Goal: Task Accomplishment & Management: Complete application form

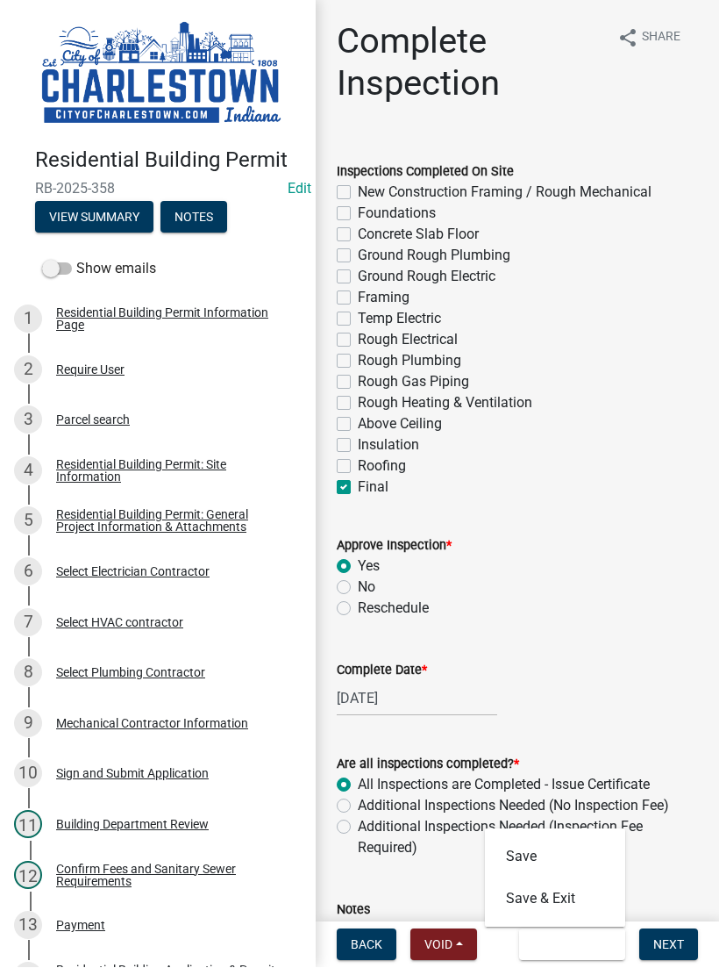
scroll to position [457, 0]
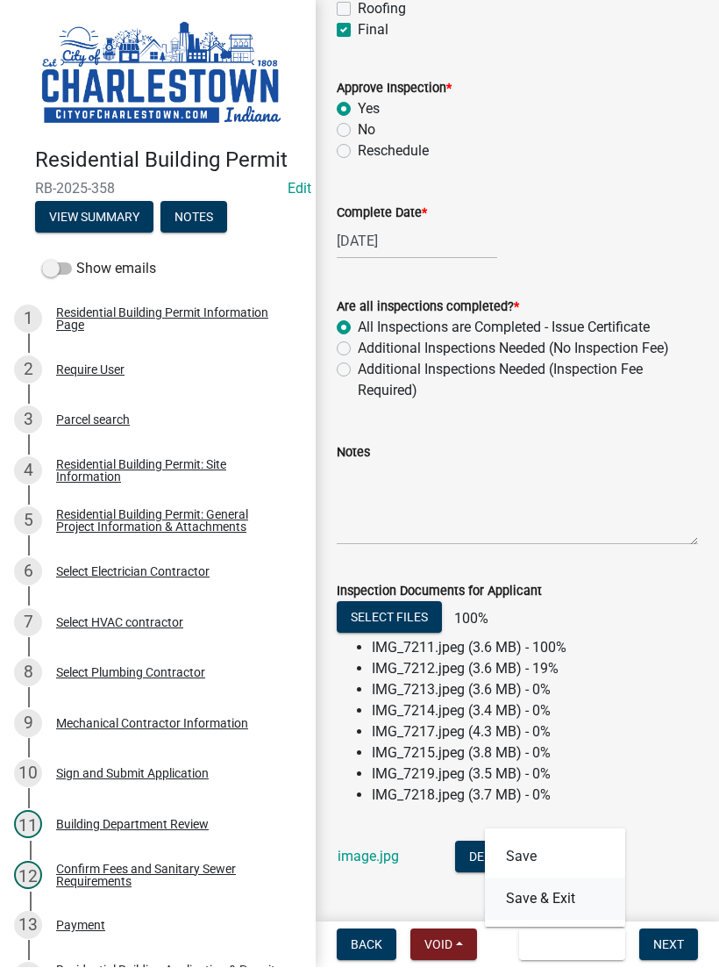
click at [568, 901] on button "Save & Exit" at bounding box center [555, 899] width 140 height 42
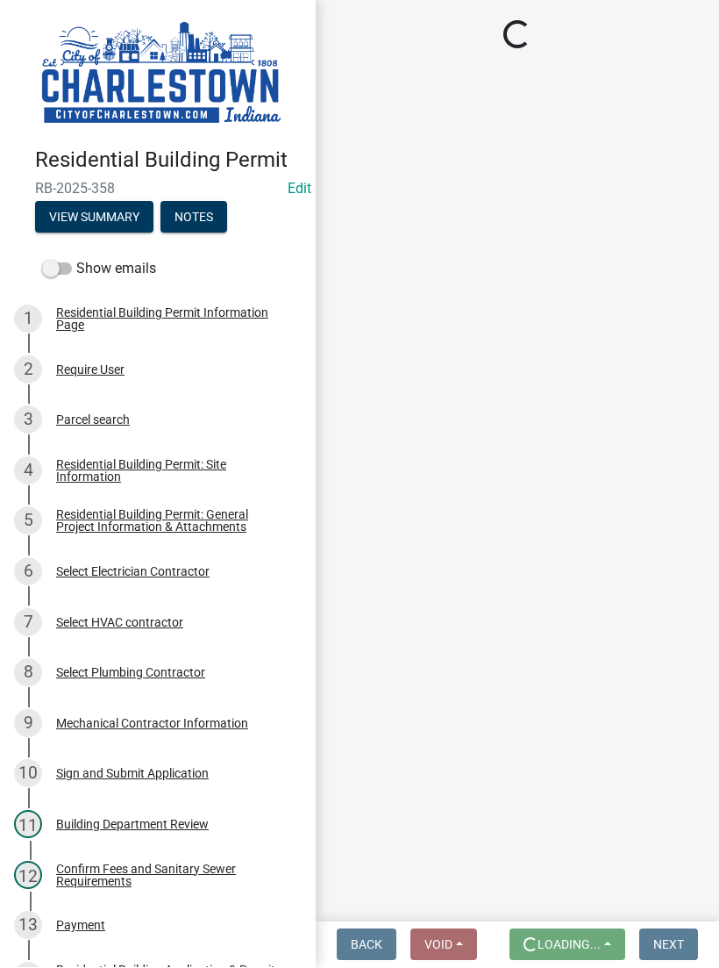
scroll to position [0, 0]
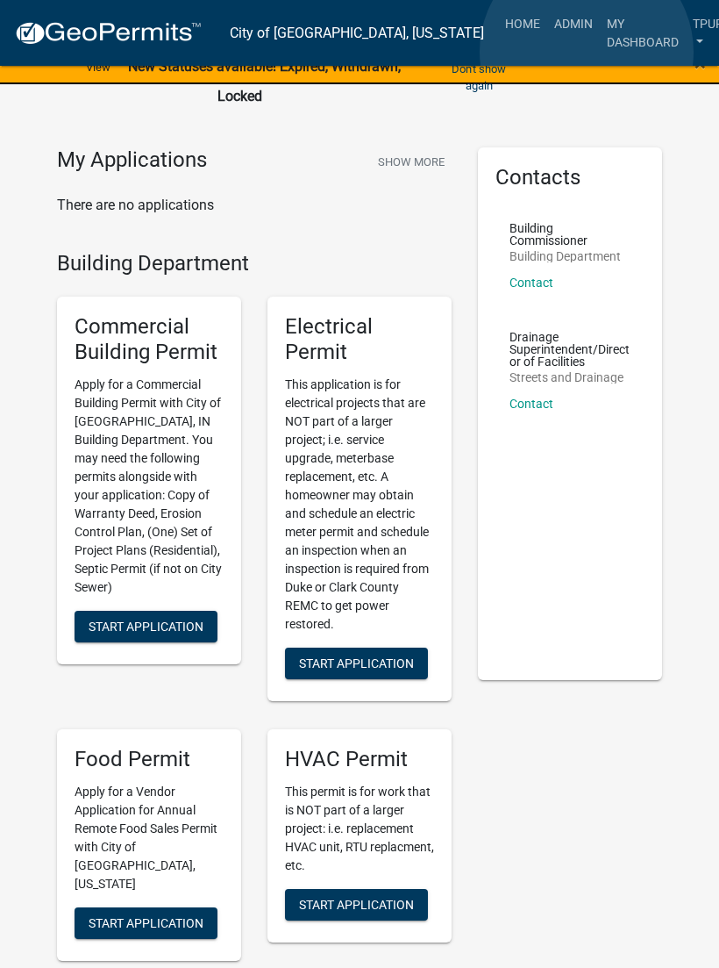
click at [600, 52] on link "My Dashboard" at bounding box center [643, 33] width 86 height 52
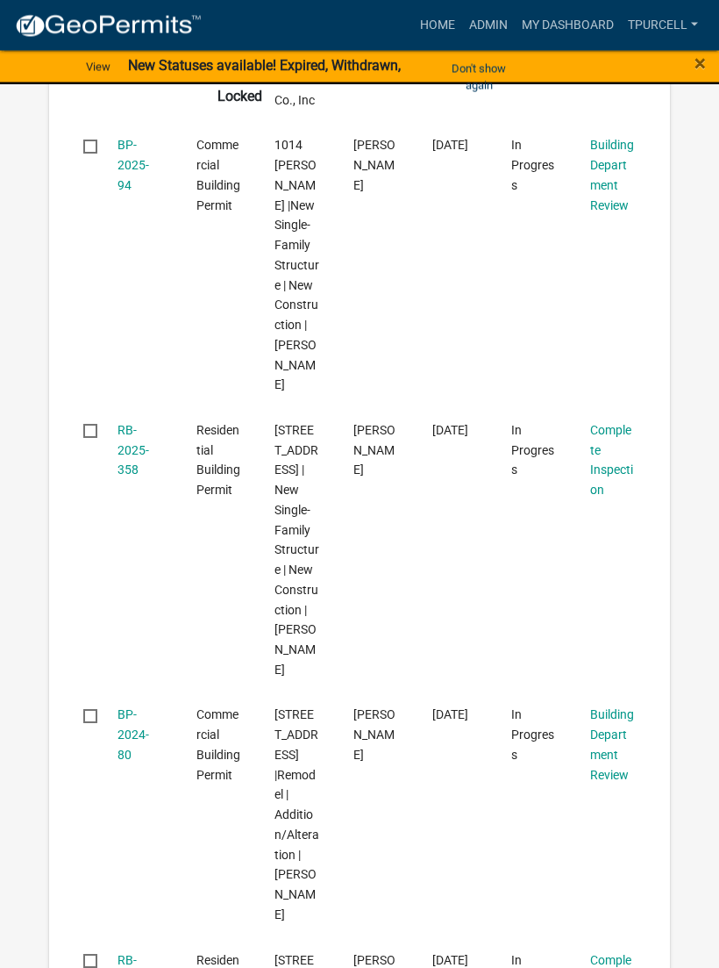
scroll to position [798, 0]
click at [137, 422] on link "RB-2025-358" at bounding box center [134, 449] width 32 height 54
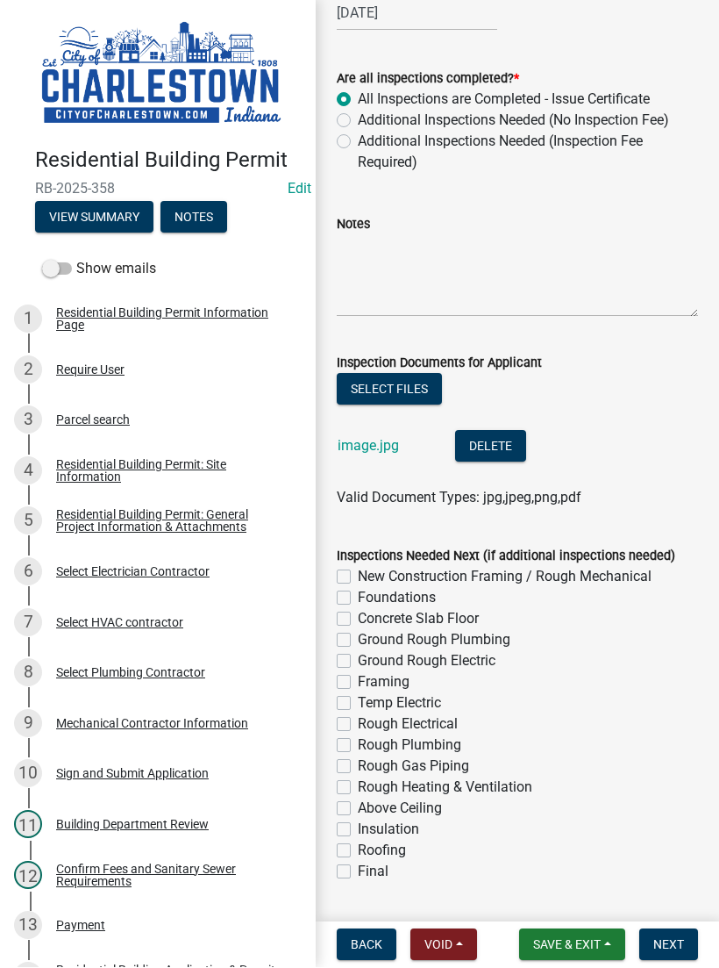
scroll to position [688, 0]
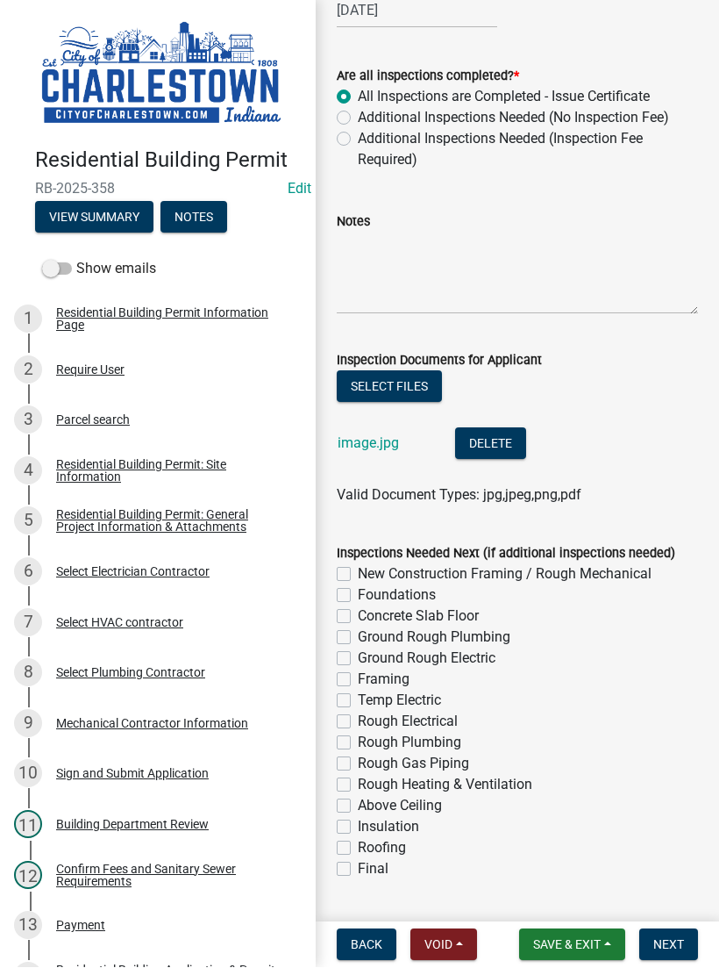
click at [397, 389] on button "Select files" at bounding box center [389, 387] width 105 height 32
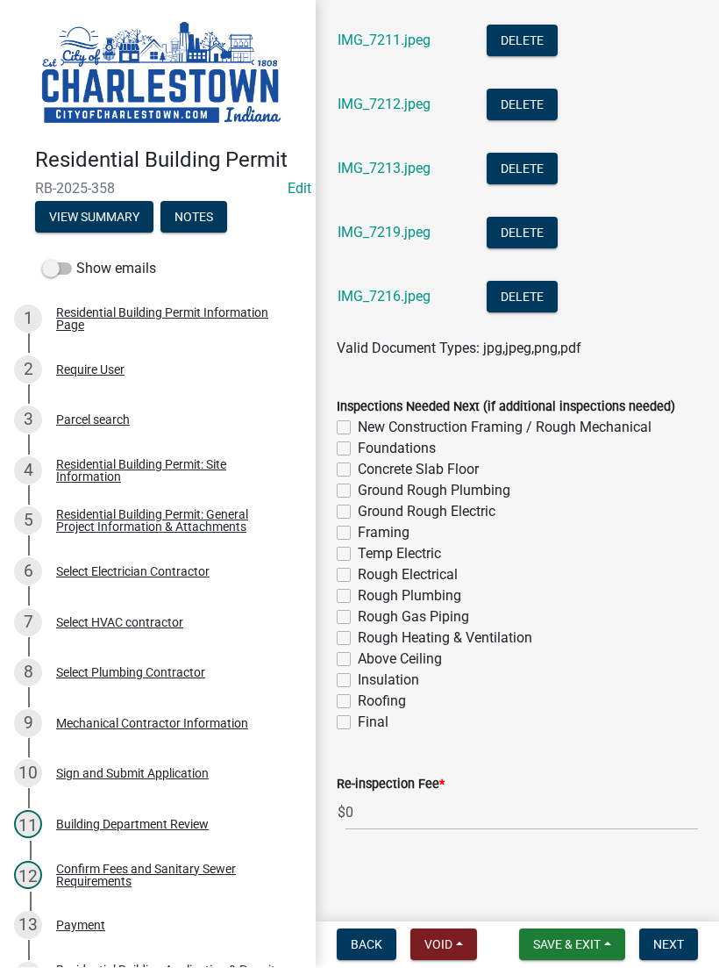
scroll to position [1154, 0]
click at [669, 929] on button "Next" at bounding box center [669, 945] width 59 height 32
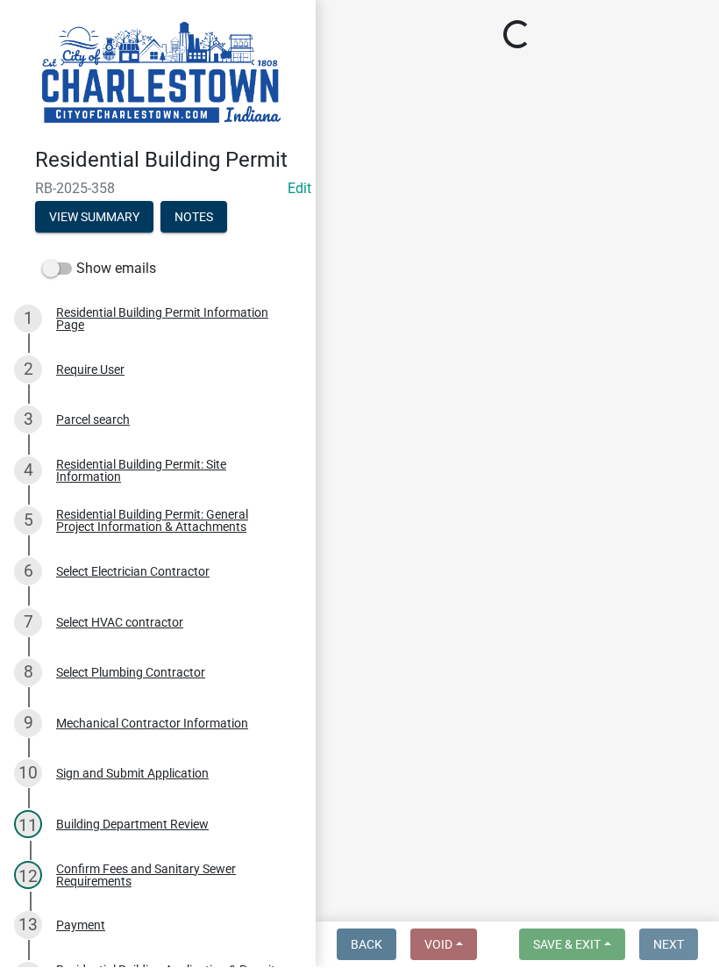
scroll to position [0, 0]
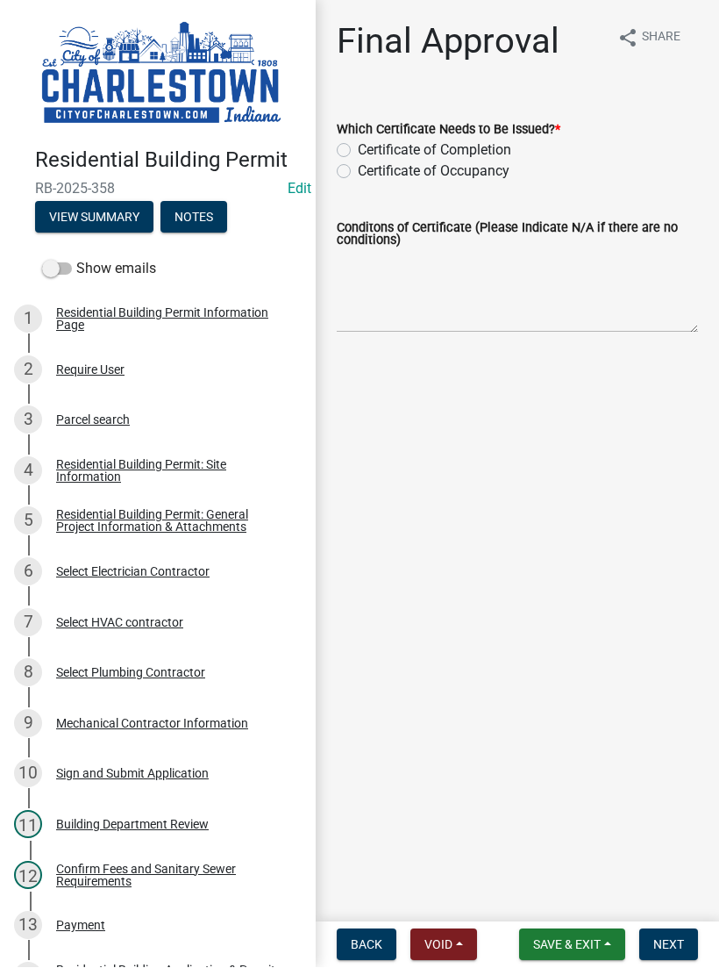
click at [358, 172] on label "Certificate of Occupancy" at bounding box center [434, 171] width 152 height 21
click at [358, 172] on input "Certificate of Occupancy" at bounding box center [363, 166] width 11 height 11
radio input "true"
click at [672, 933] on button "Next" at bounding box center [669, 945] width 59 height 32
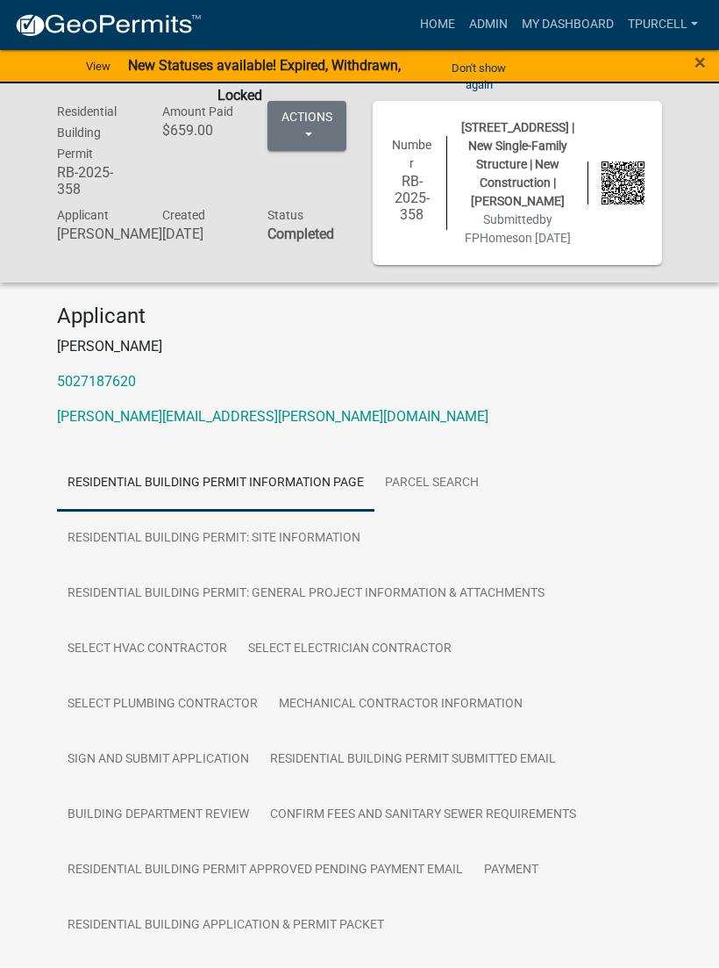
scroll to position [1, 0]
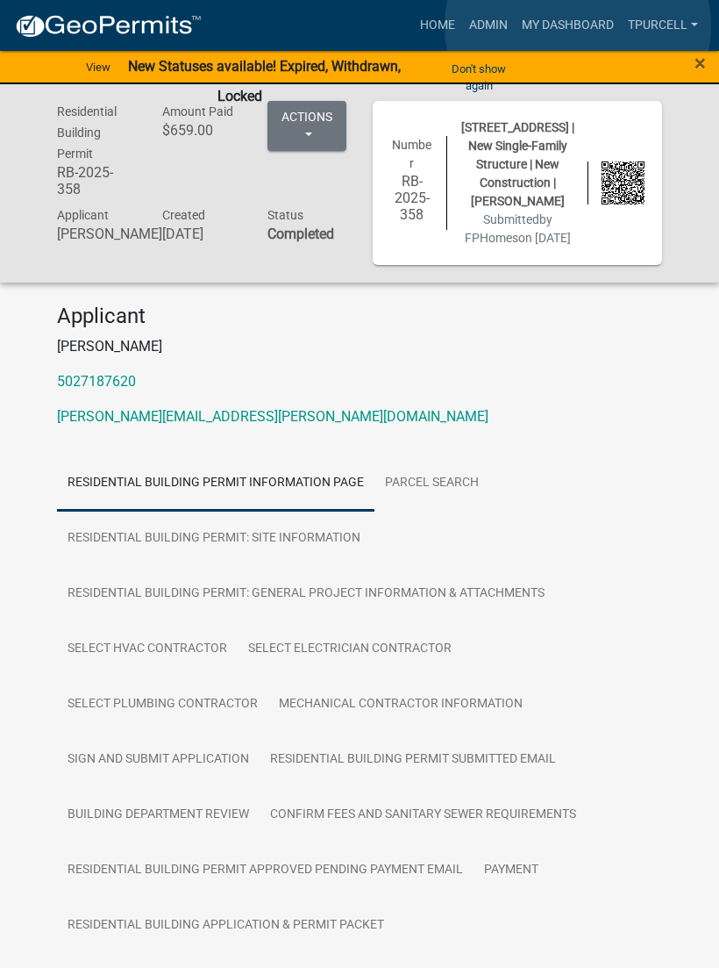
click at [578, 26] on link "My Dashboard" at bounding box center [568, 25] width 106 height 33
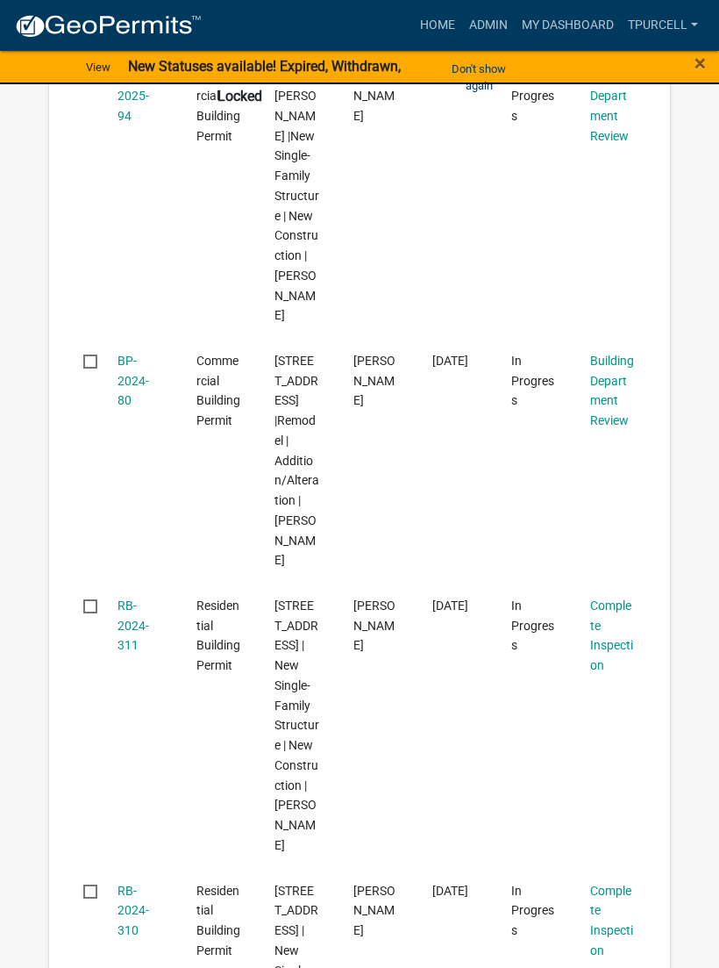
scroll to position [867, 0]
click at [644, 769] on datatable-body-cell "Complete Inspection" at bounding box center [613, 725] width 79 height 285
click at [135, 598] on link "RB-2024-311" at bounding box center [134, 625] width 32 height 54
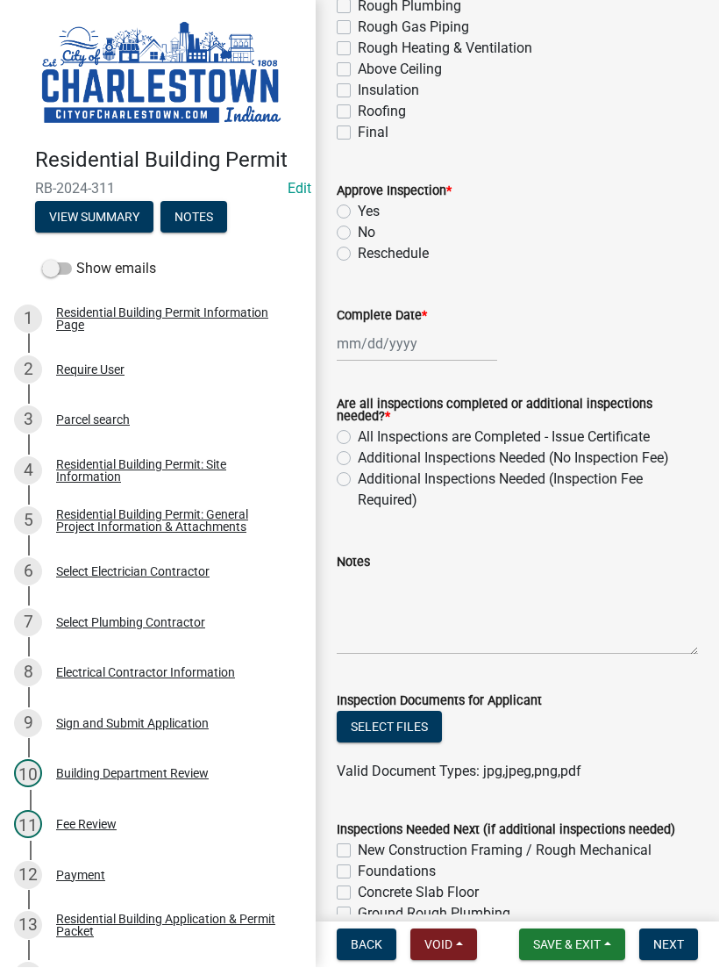
scroll to position [356, 0]
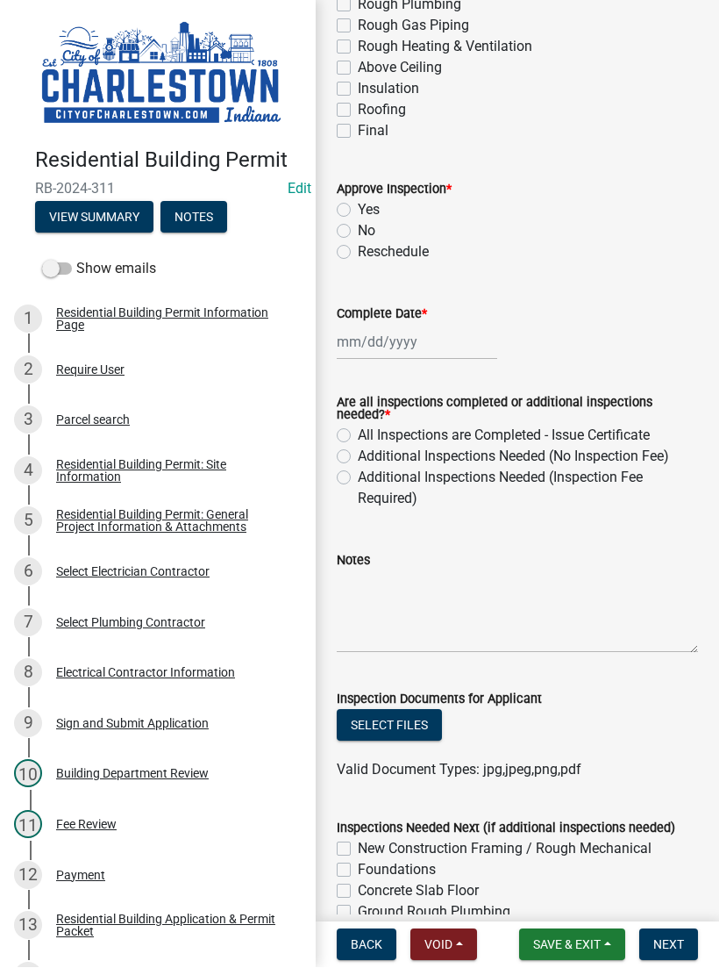
click at [360, 453] on label "Additional Inspections Needed (No Inspection Fee)" at bounding box center [513, 457] width 311 height 21
click at [360, 453] on input "Additional Inspections Needed (No Inspection Fee)" at bounding box center [363, 452] width 11 height 11
radio input "true"
click at [406, 335] on div at bounding box center [417, 343] width 161 height 36
select select "8"
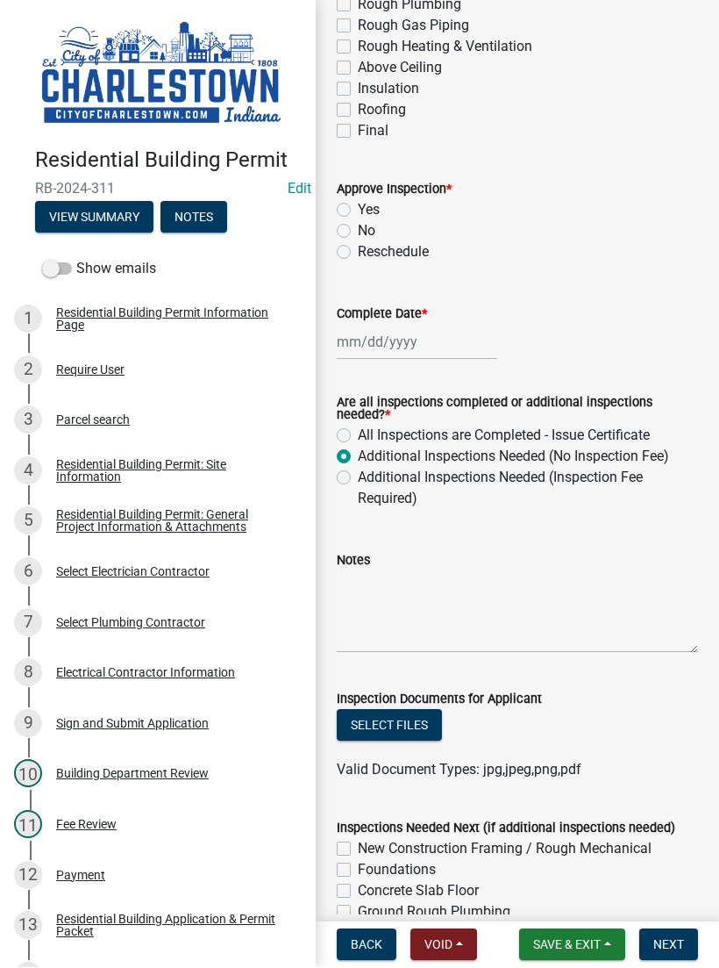
select select "2025"
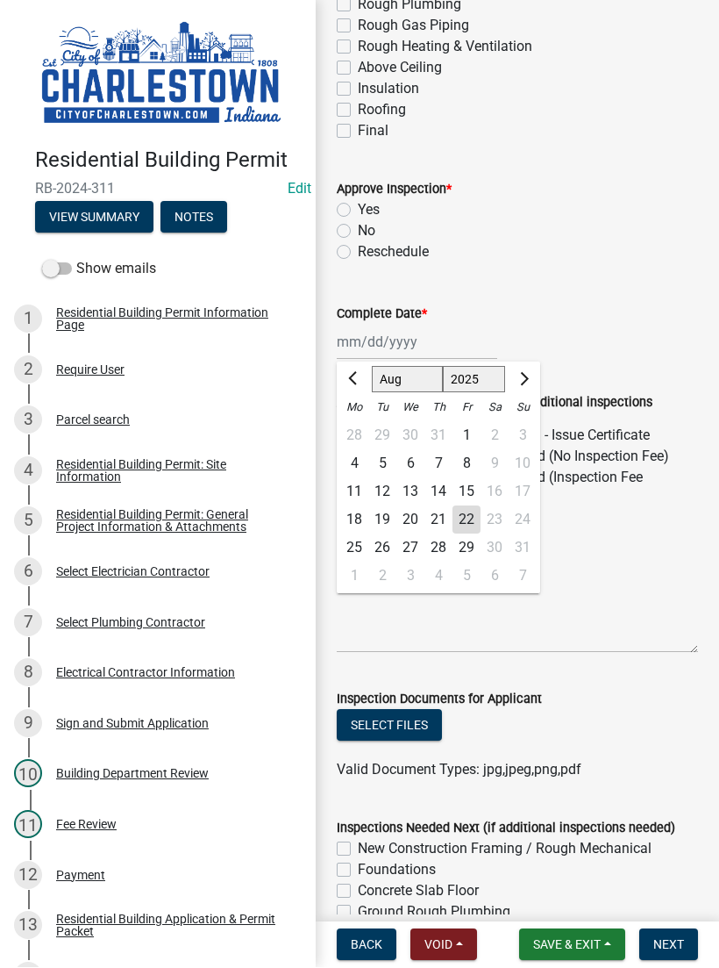
click at [476, 518] on div "22" at bounding box center [467, 520] width 28 height 28
type input "[DATE]"
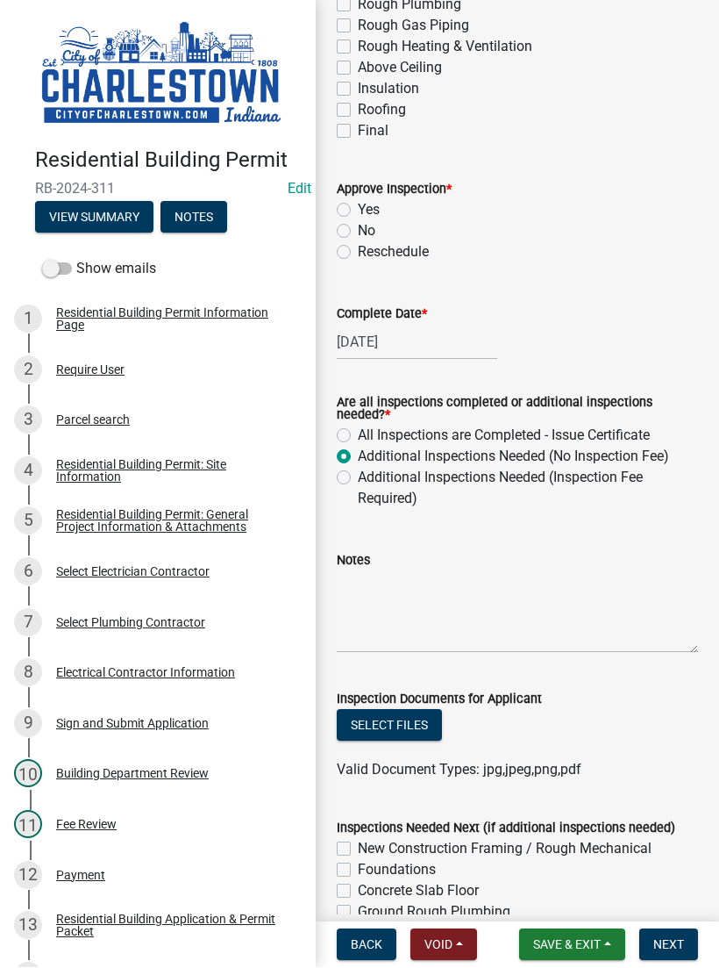
click at [362, 202] on label "Yes" at bounding box center [369, 210] width 22 height 21
click at [362, 202] on input "Yes" at bounding box center [363, 205] width 11 height 11
radio input "true"
click at [403, 718] on button "Select files" at bounding box center [389, 726] width 105 height 32
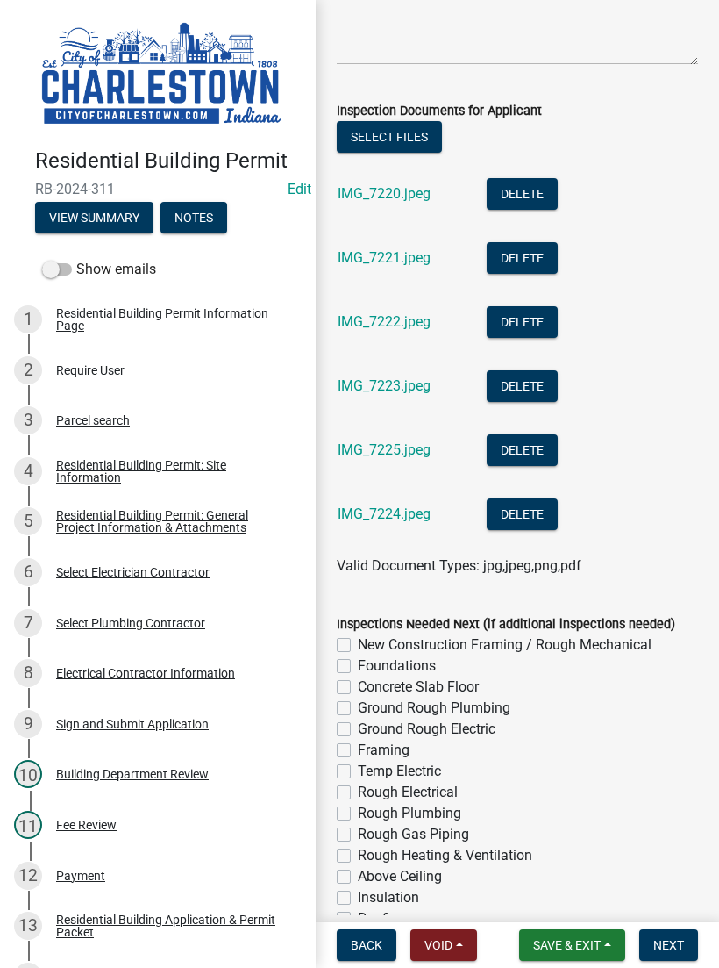
scroll to position [946, 0]
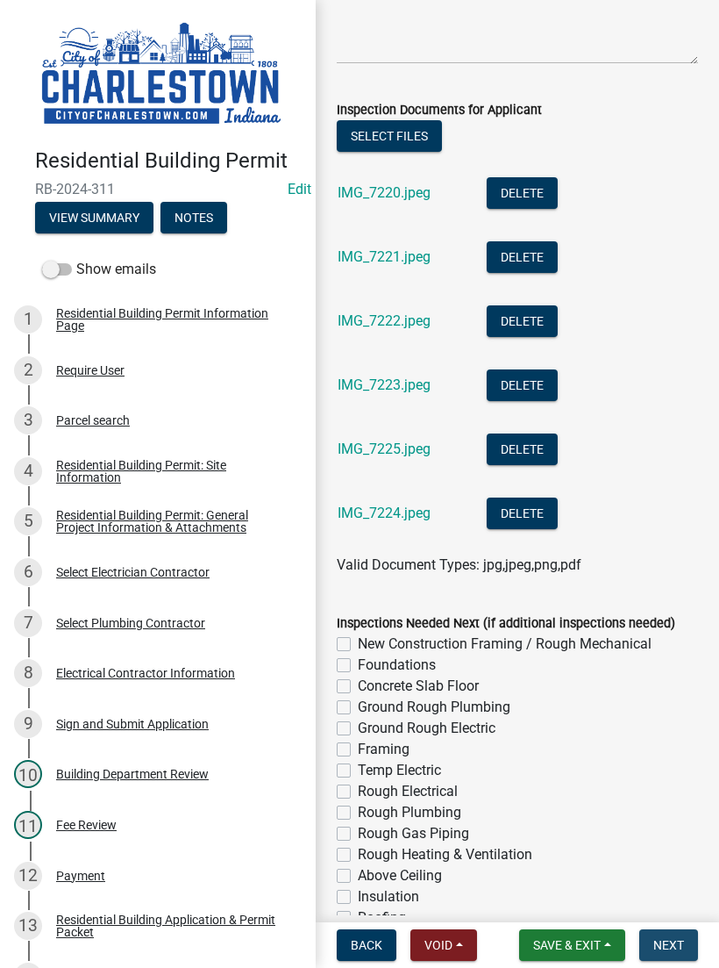
click at [674, 929] on button "Next" at bounding box center [669, 945] width 59 height 32
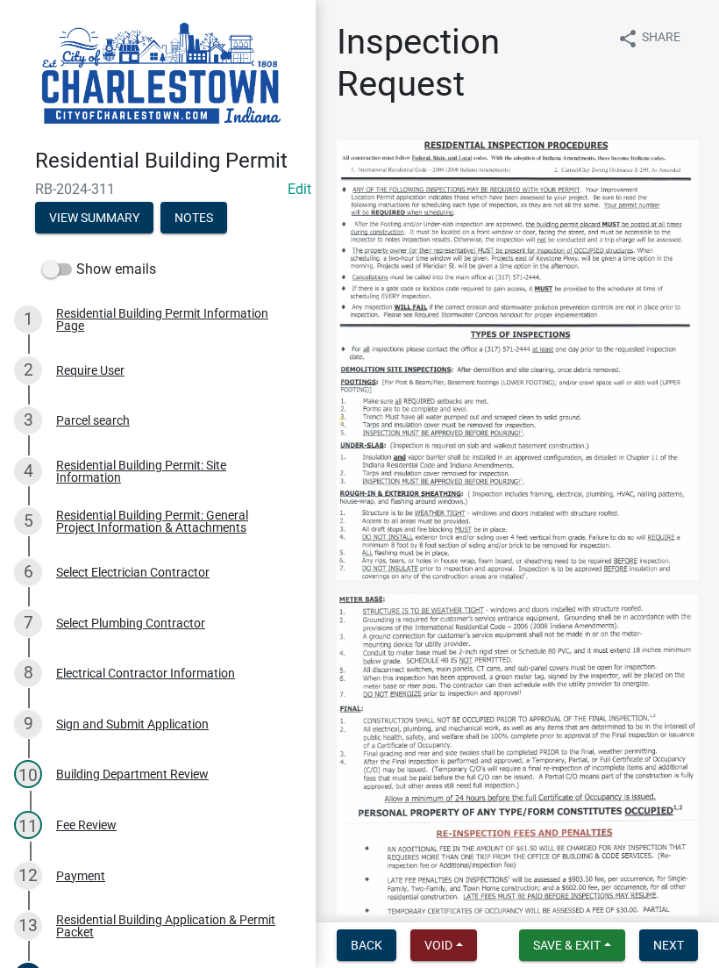
click at [572, 934] on button "Save & Exit" at bounding box center [572, 945] width 106 height 32
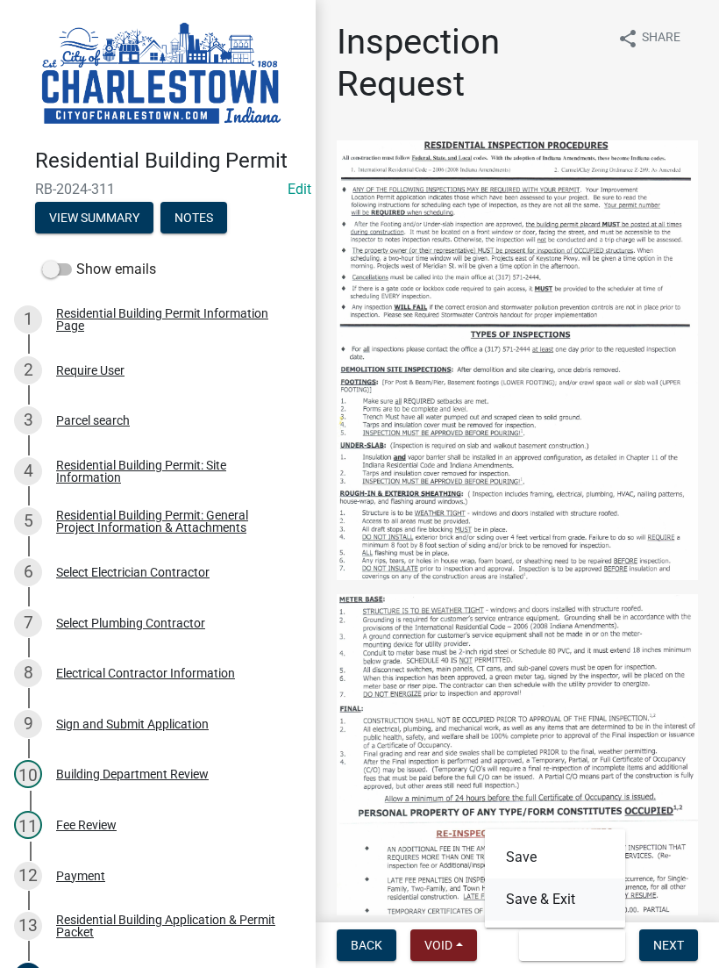
click at [573, 898] on button "Save & Exit" at bounding box center [555, 899] width 140 height 42
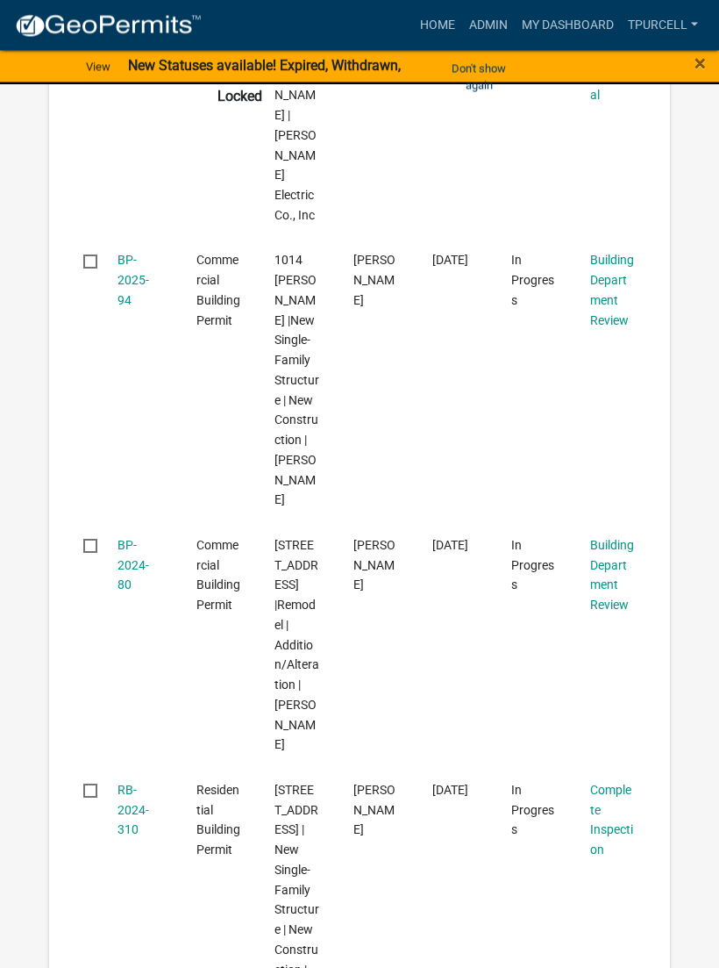
scroll to position [683, 0]
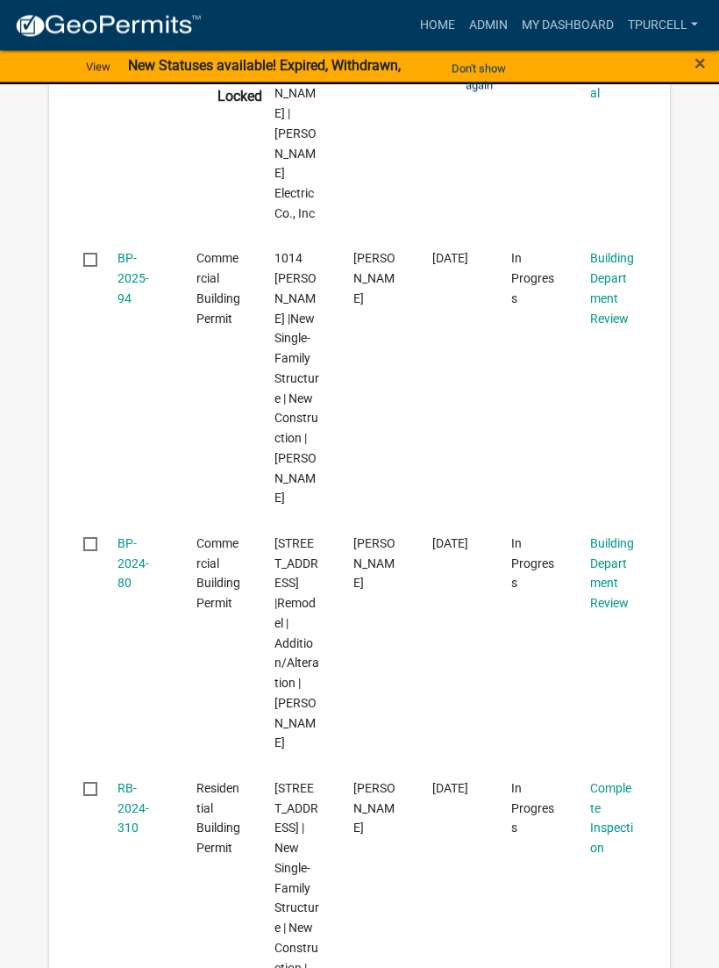
click at [118, 782] on link "RB-2024-310" at bounding box center [134, 809] width 32 height 54
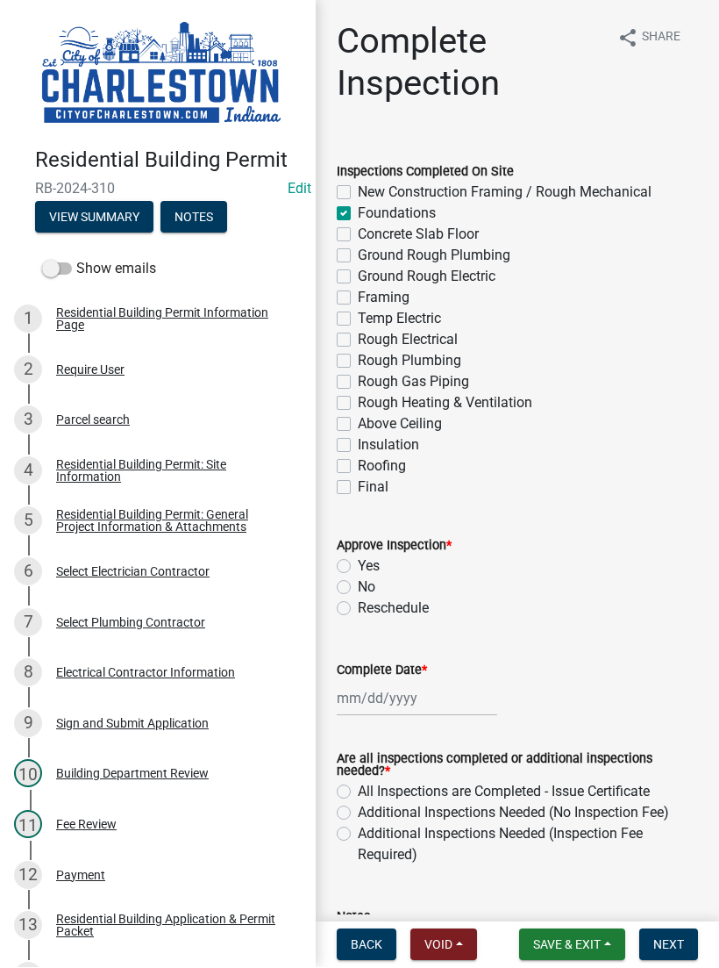
click at [347, 554] on div "Approve Inspection *" at bounding box center [517, 545] width 361 height 21
click at [358, 564] on label "Yes" at bounding box center [369, 566] width 22 height 21
click at [358, 564] on input "Yes" at bounding box center [363, 561] width 11 height 11
radio input "true"
click at [405, 697] on div at bounding box center [417, 699] width 161 height 36
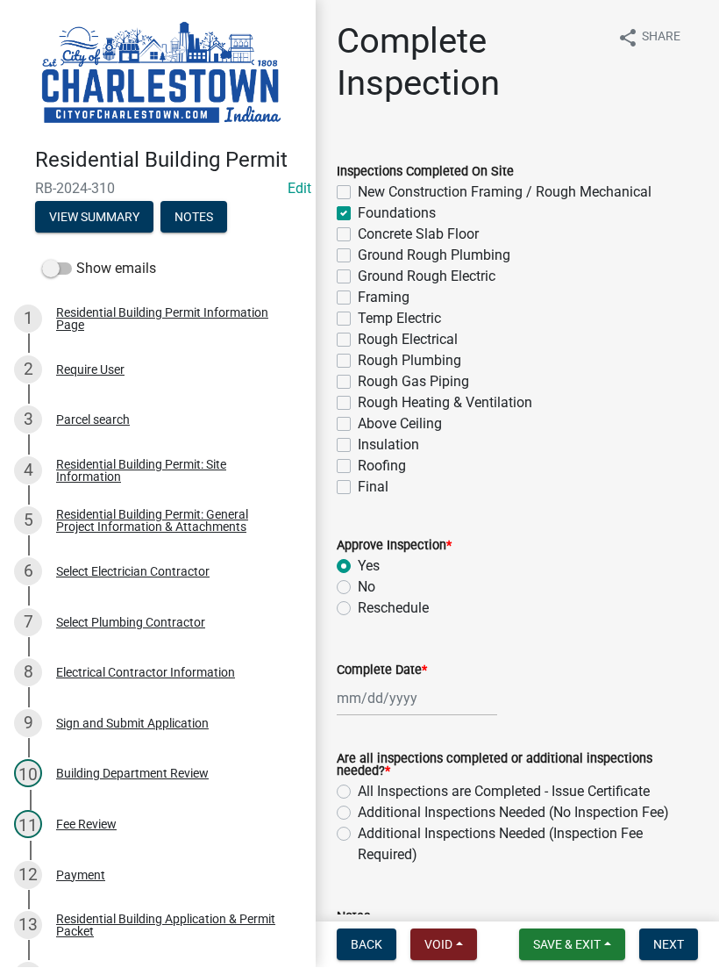
select select "8"
select select "2025"
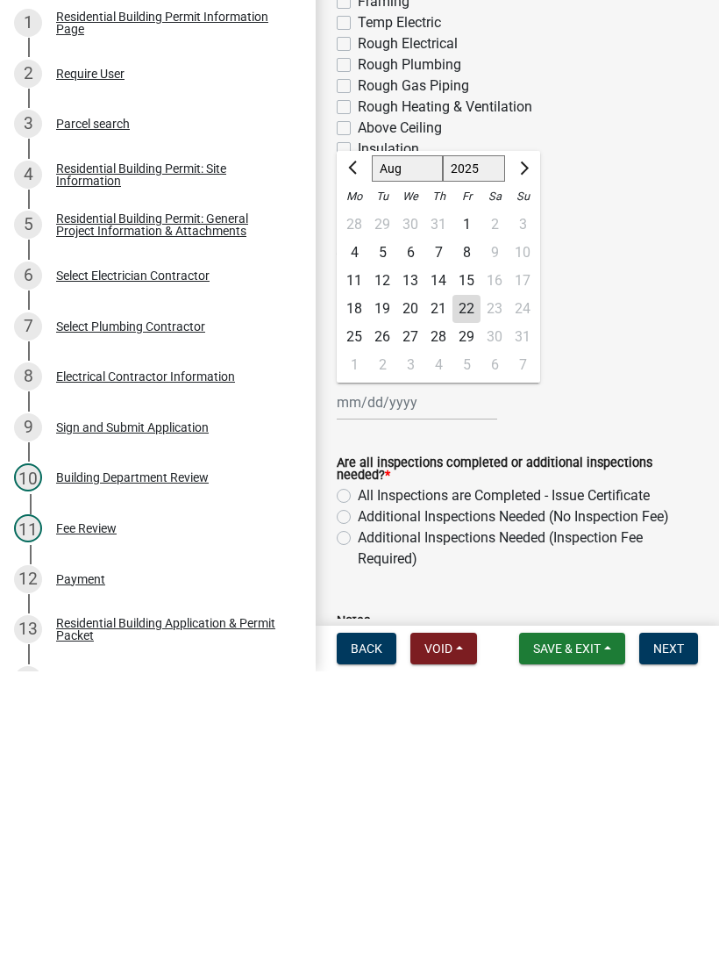
click at [473, 922] on nav "Back Void Withdraw Lock Expire Void Save & Exit Save Save & Exit Next" at bounding box center [518, 945] width 404 height 46
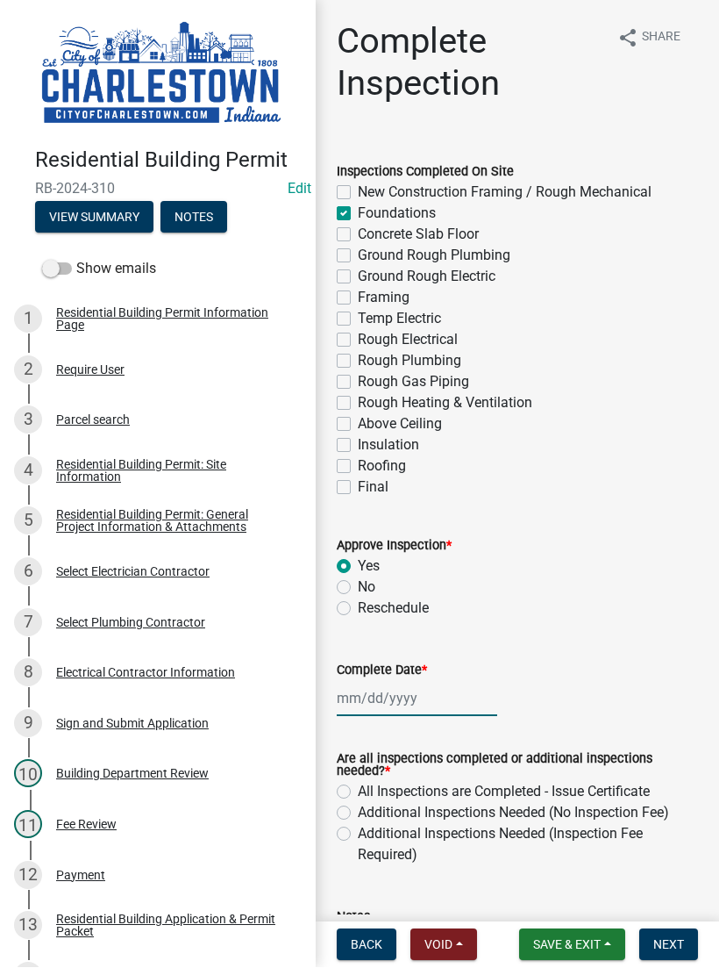
click at [397, 705] on div at bounding box center [417, 699] width 161 height 36
select select "8"
select select "2025"
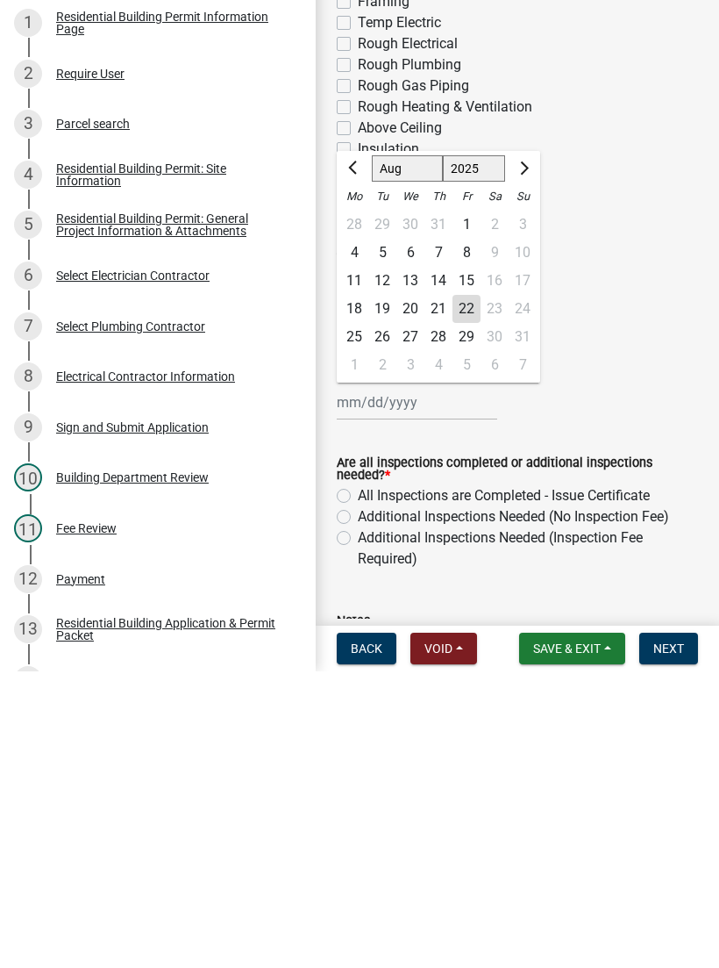
click at [476, 882] on div "Notes" at bounding box center [517, 946] width 361 height 128
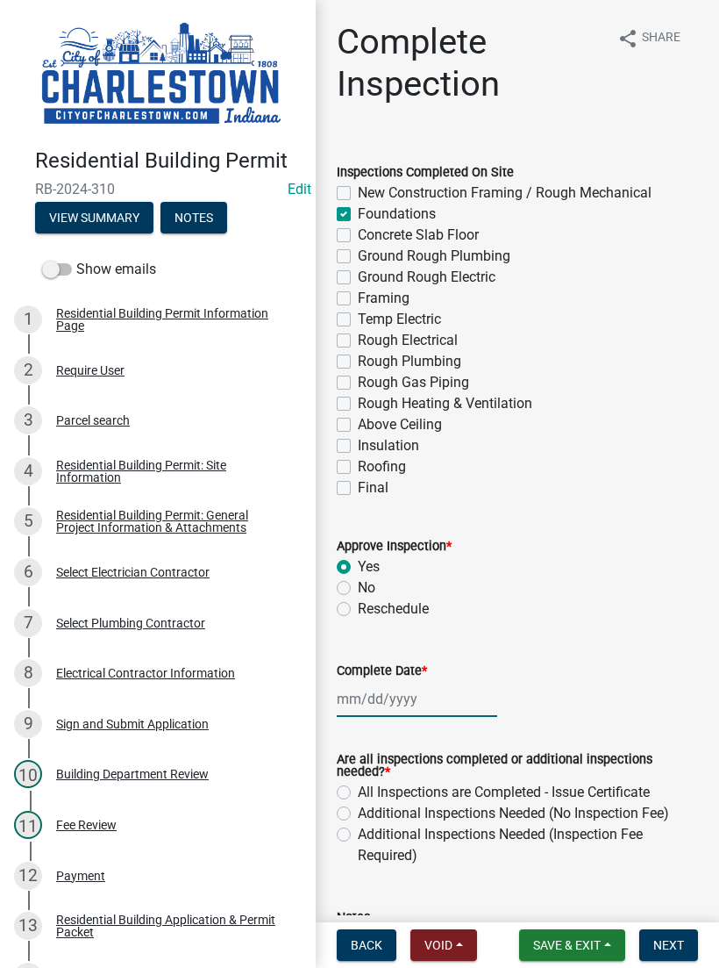
click at [406, 690] on div at bounding box center [417, 699] width 161 height 36
select select "8"
select select "2025"
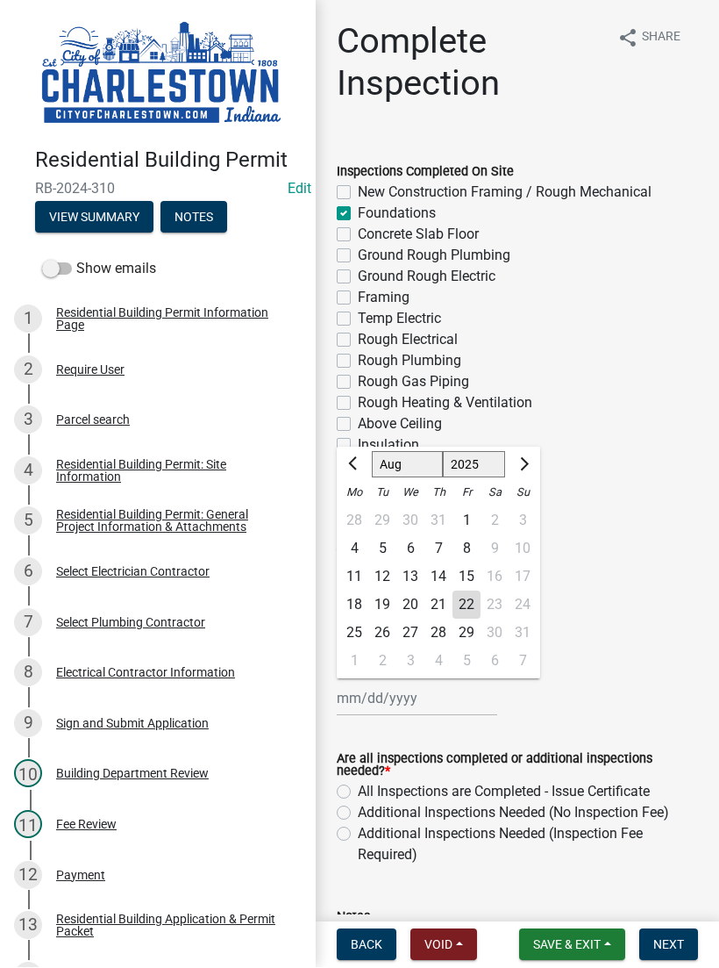
click at [473, 598] on div "22" at bounding box center [467, 605] width 28 height 28
type input "[DATE]"
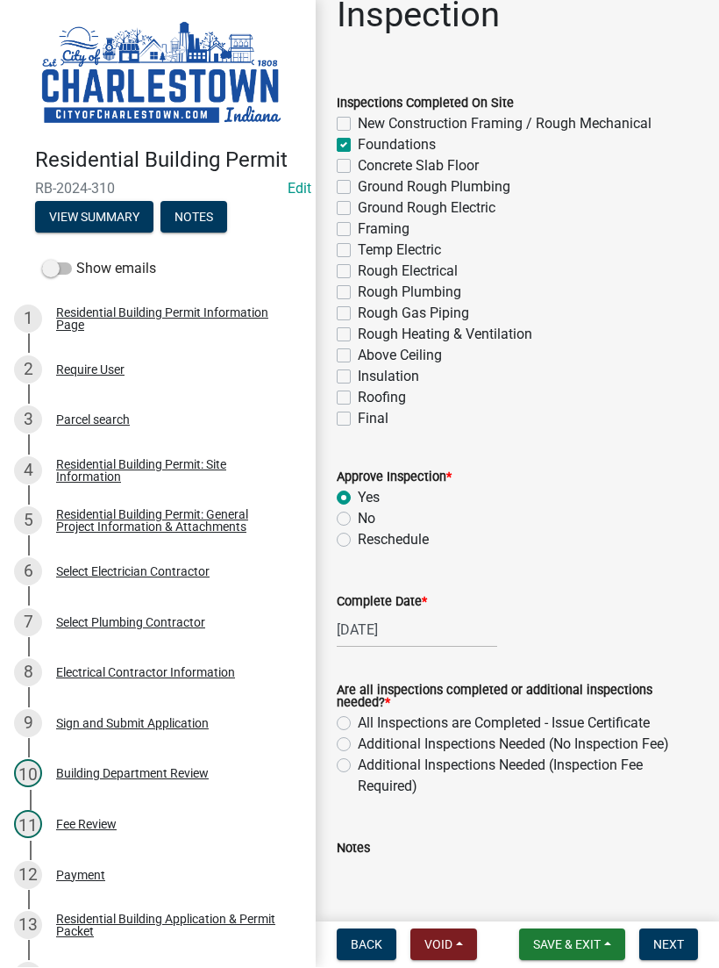
scroll to position [69, 0]
click at [358, 740] on label "Additional Inspections Needed (No Inspection Fee)" at bounding box center [513, 743] width 311 height 21
click at [358, 740] on input "Additional Inspections Needed (No Inspection Fee)" at bounding box center [363, 738] width 11 height 11
radio input "true"
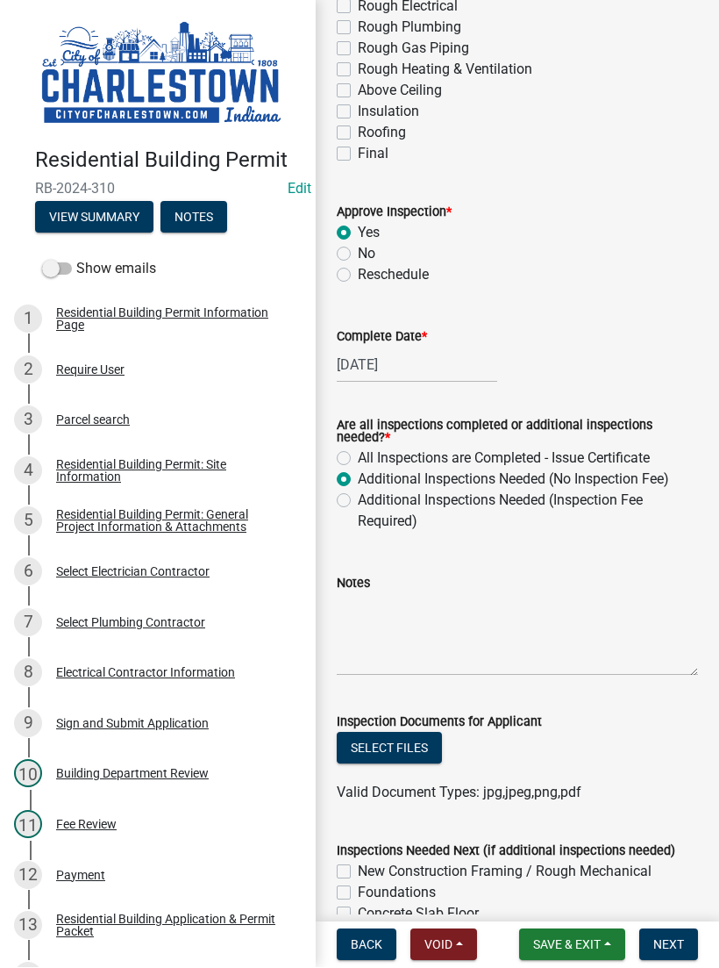
scroll to position [341, 0]
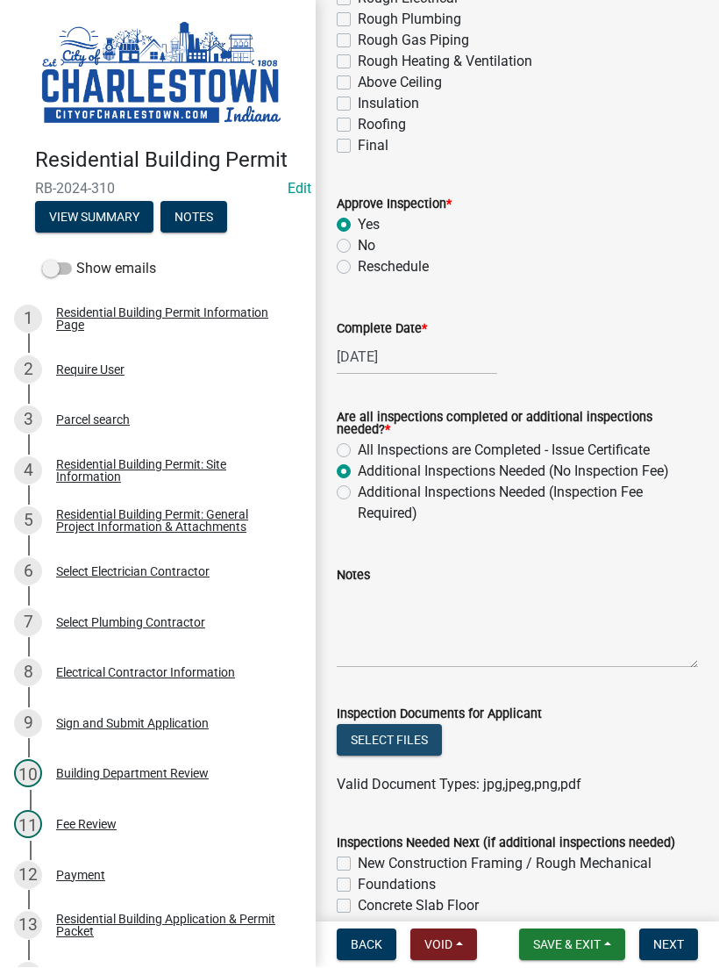
click at [414, 736] on button "Select files" at bounding box center [389, 741] width 105 height 32
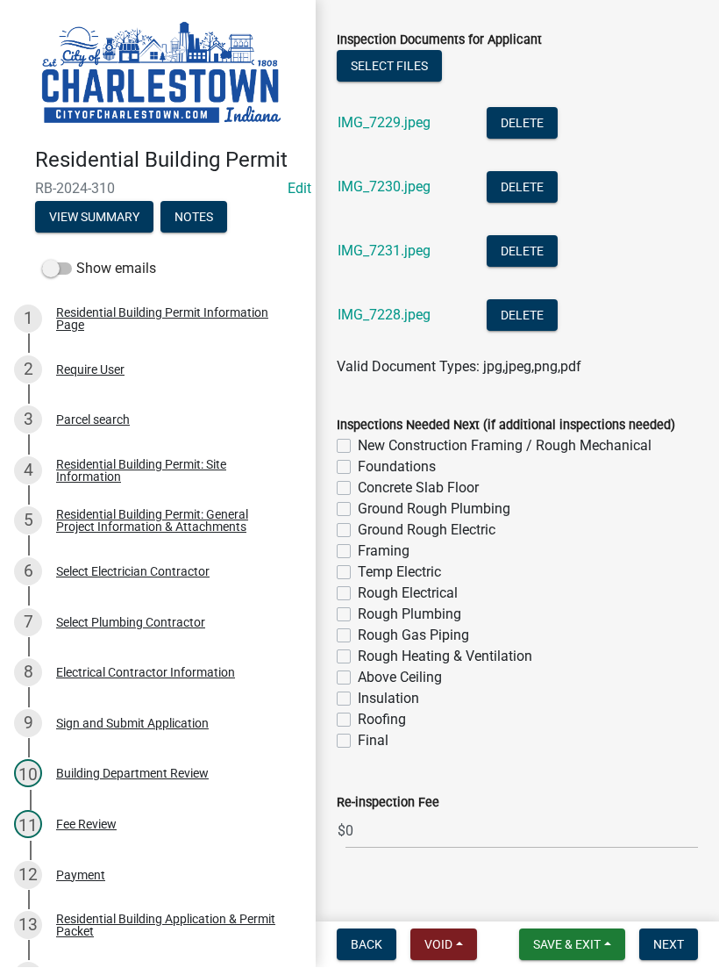
scroll to position [1024, 0]
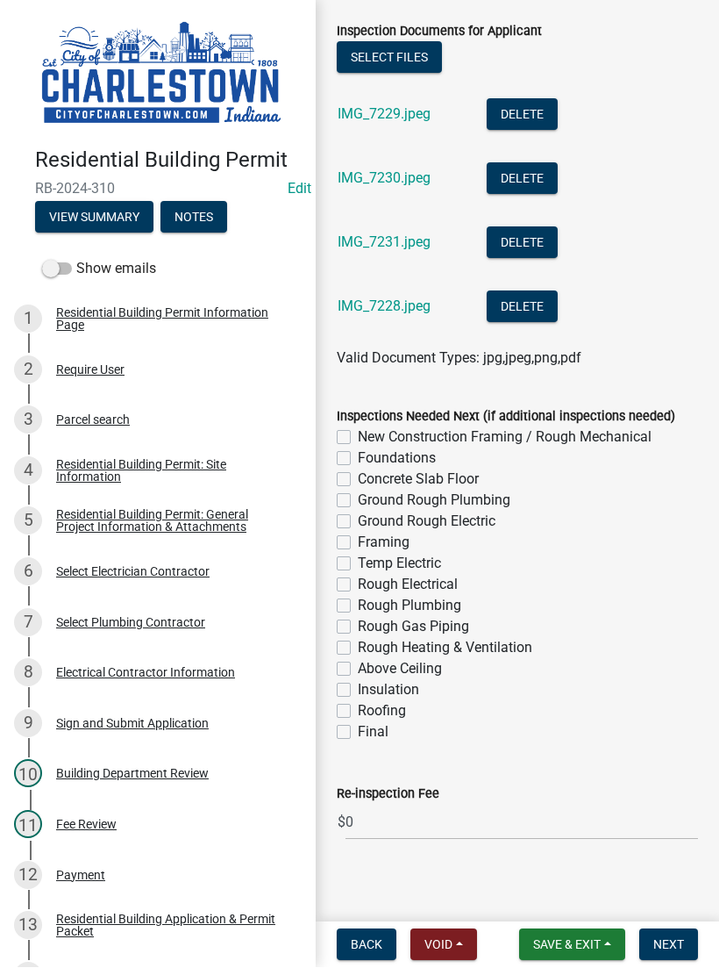
click at [665, 938] on span "Next" at bounding box center [669, 945] width 31 height 14
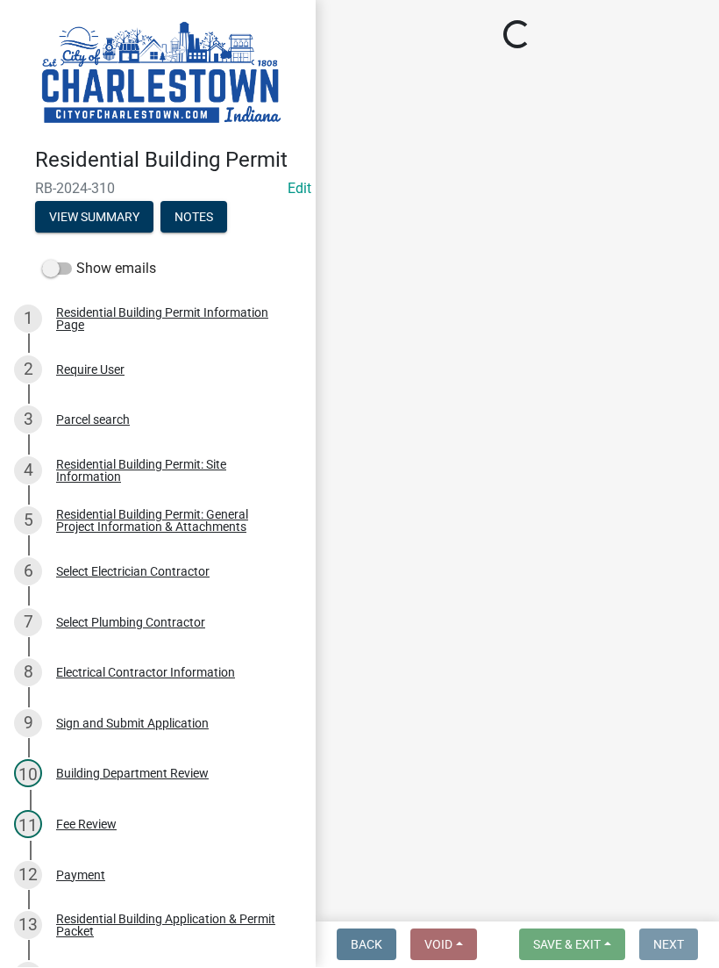
scroll to position [0, 0]
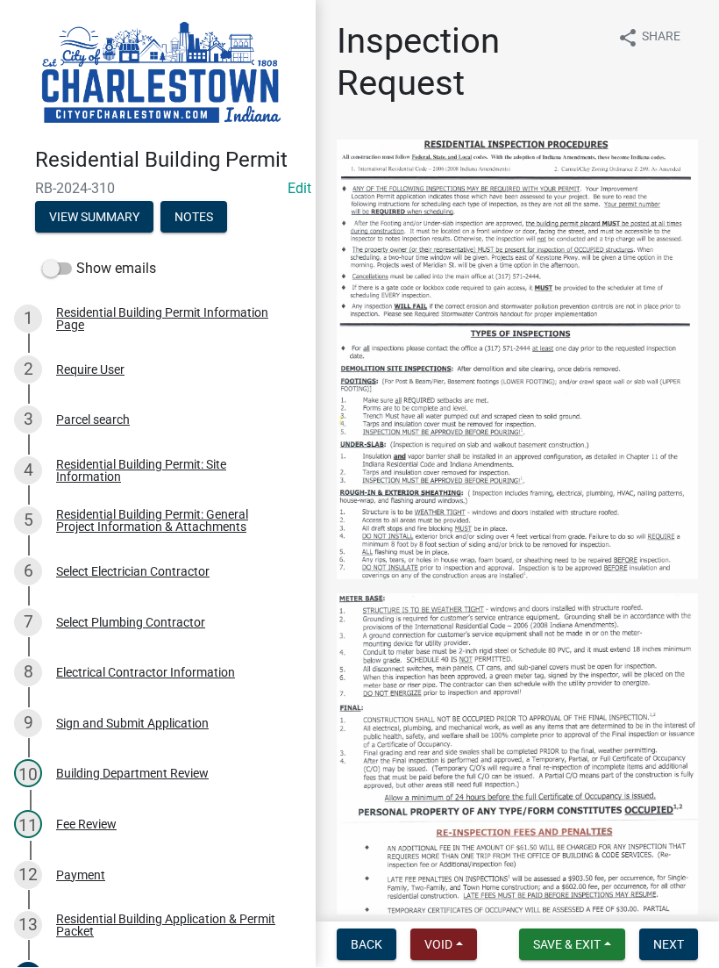
click at [573, 938] on span "Save & Exit" at bounding box center [567, 945] width 68 height 14
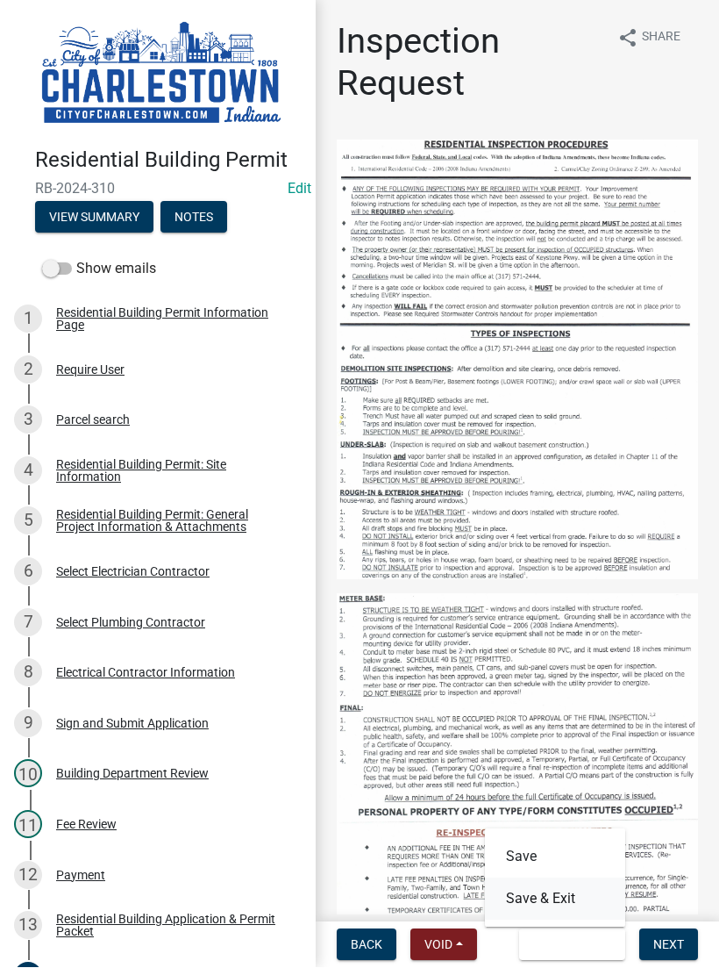
click at [557, 895] on button "Save & Exit" at bounding box center [555, 899] width 140 height 42
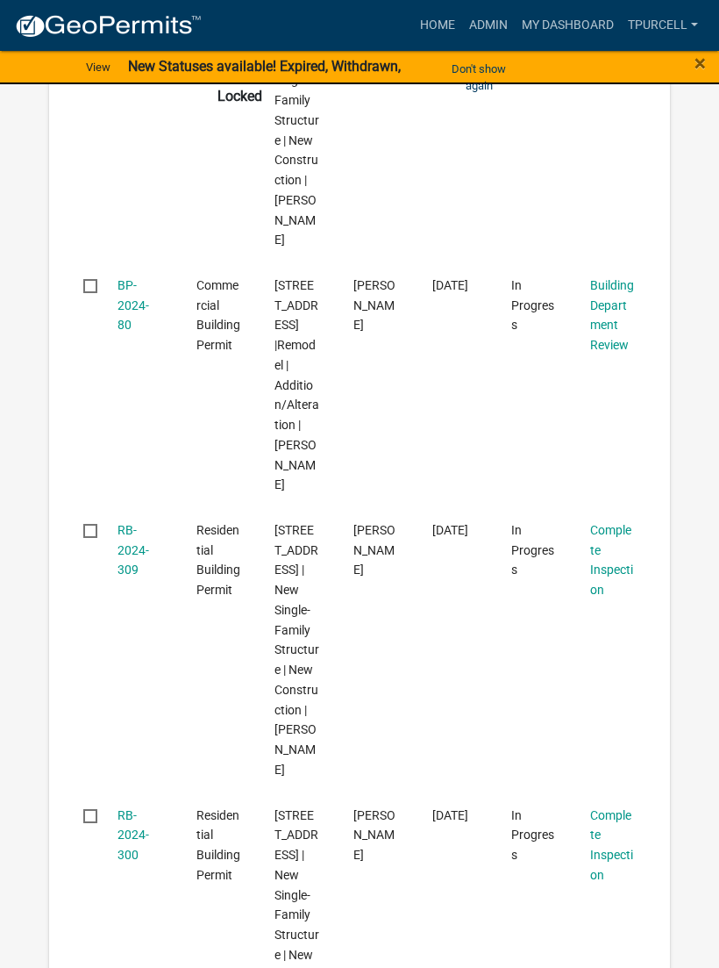
scroll to position [942, 0]
click at [136, 523] on link "RB-2024-309" at bounding box center [134, 550] width 32 height 54
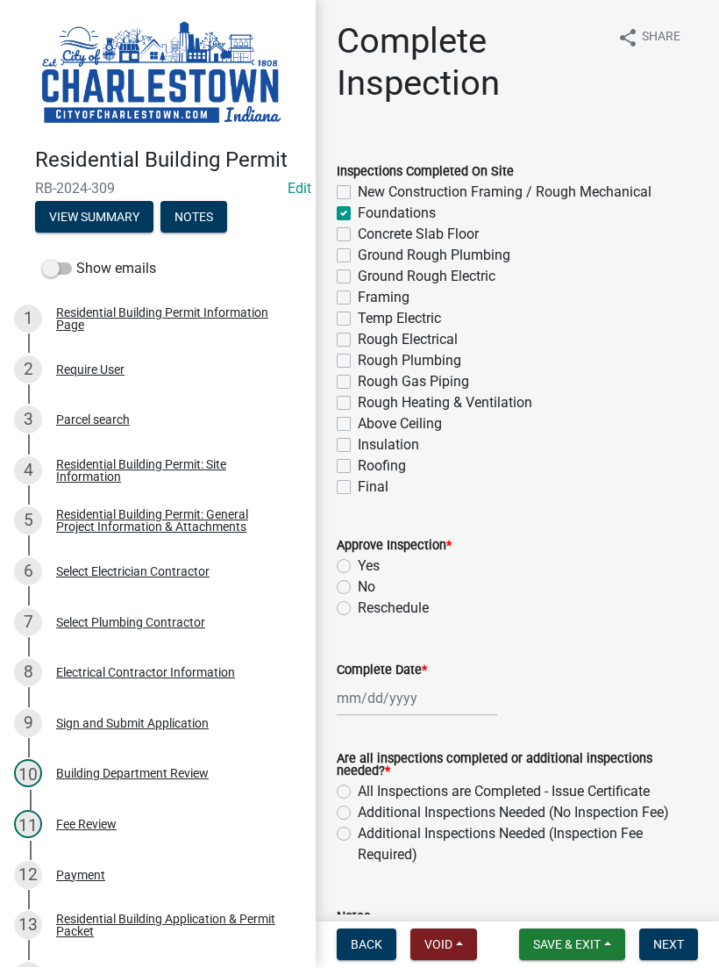
click at [358, 561] on label "Yes" at bounding box center [369, 566] width 22 height 21
click at [358, 561] on input "Yes" at bounding box center [363, 561] width 11 height 11
radio input "true"
click at [414, 692] on div at bounding box center [417, 699] width 161 height 36
select select "8"
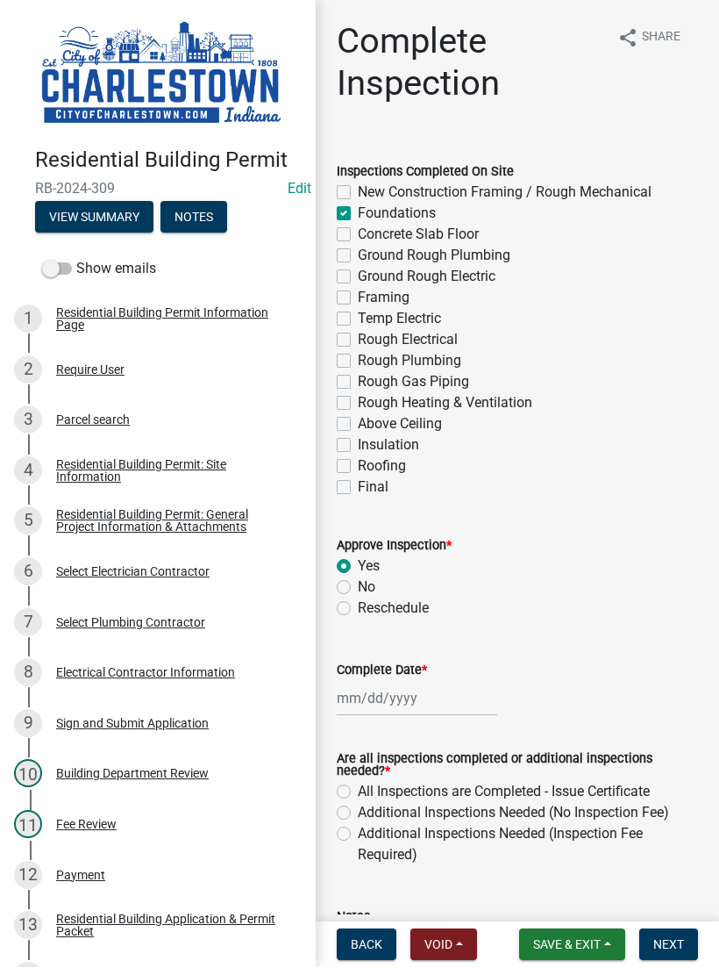
select select "2025"
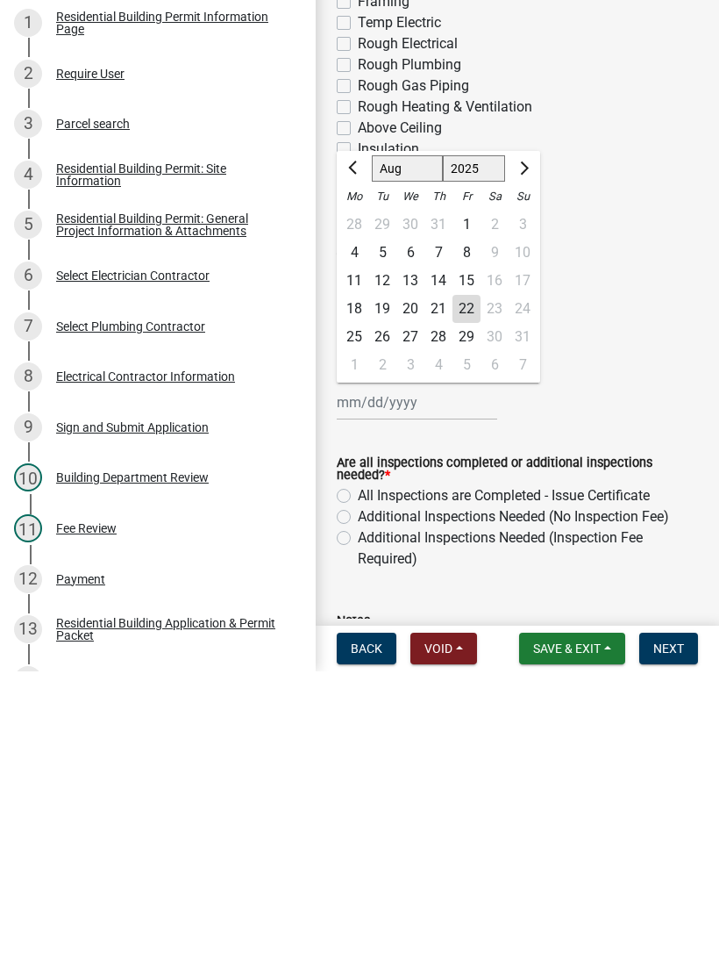
click at [477, 882] on div "Notes" at bounding box center [517, 946] width 361 height 128
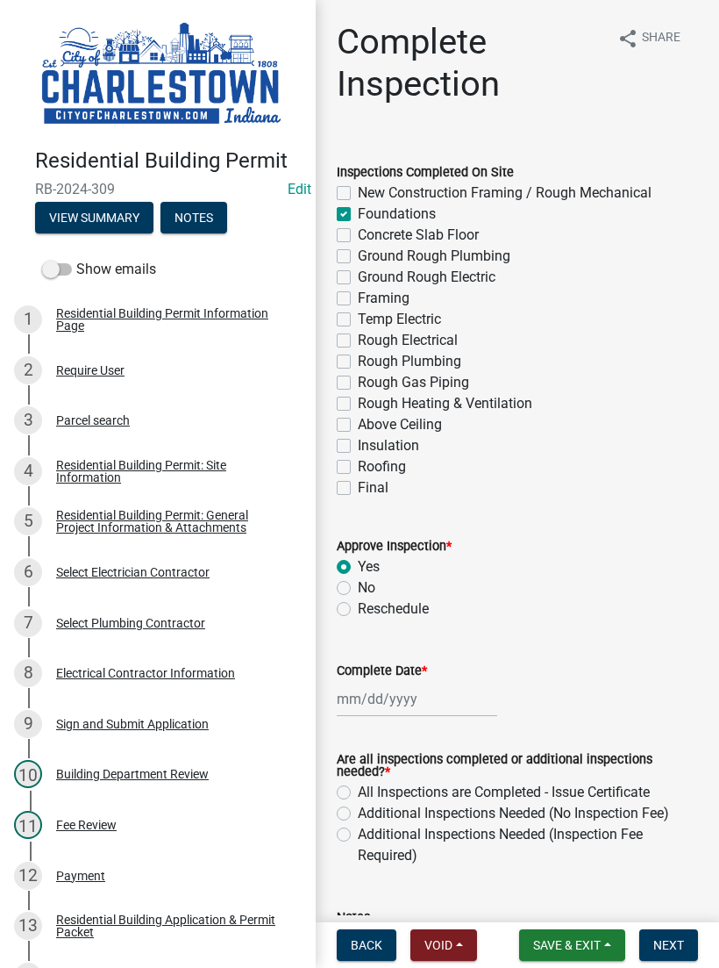
click at [358, 812] on label "Additional Inspections Needed (No Inspection Fee)" at bounding box center [513, 813] width 311 height 21
click at [358, 812] on input "Additional Inspections Needed (No Inspection Fee)" at bounding box center [363, 808] width 11 height 11
radio input "true"
click at [400, 699] on div at bounding box center [417, 699] width 161 height 36
select select "8"
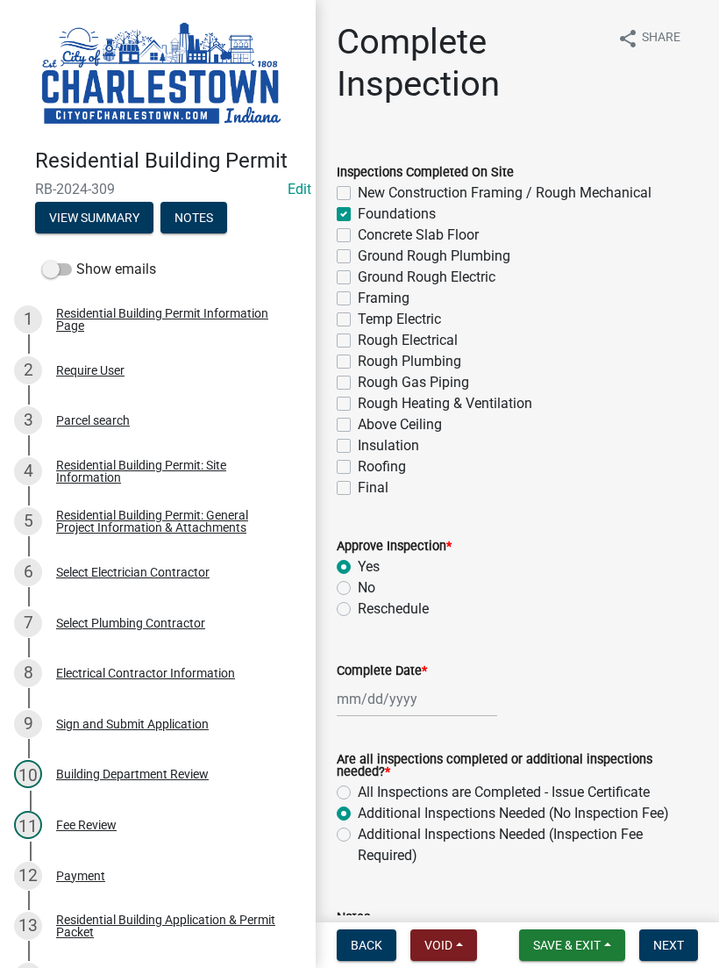
select select "2025"
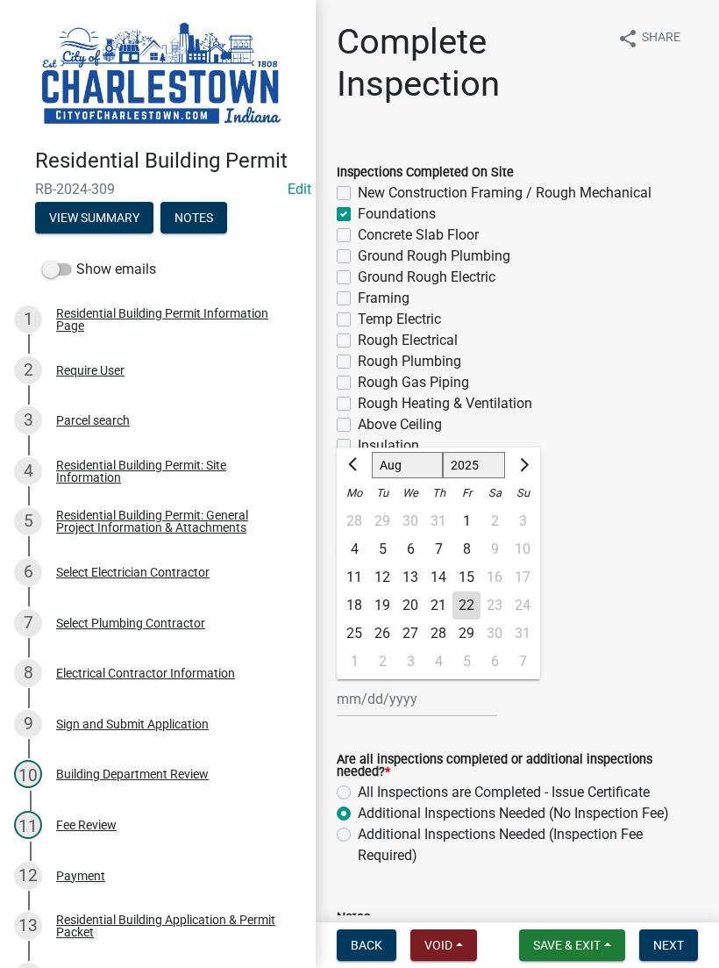
click at [468, 604] on div "22" at bounding box center [467, 605] width 28 height 28
type input "[DATE]"
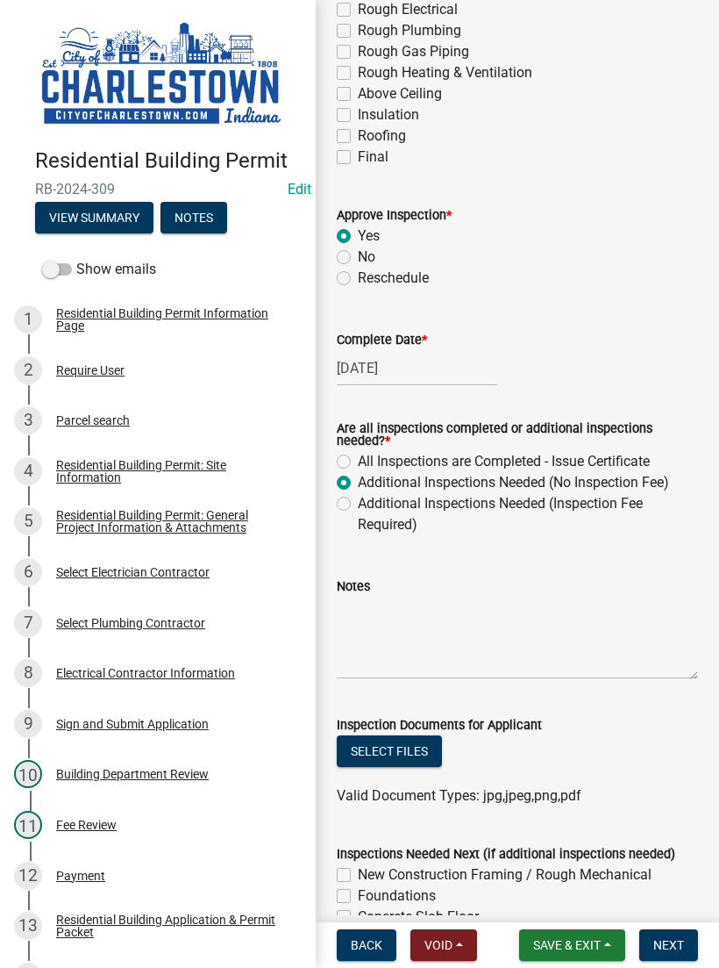
scroll to position [351, 0]
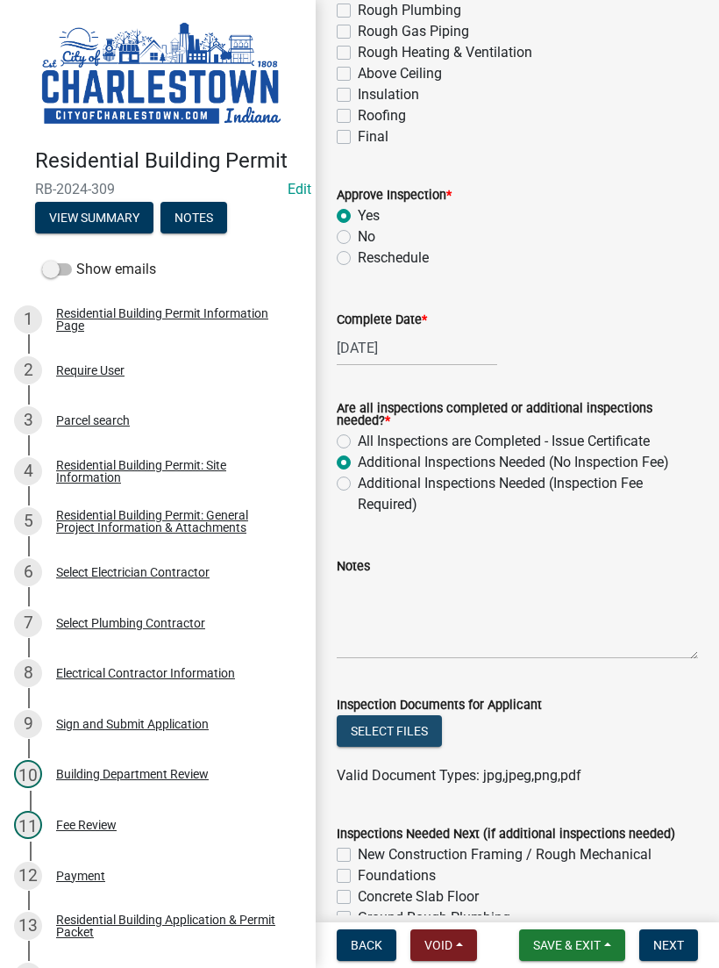
click at [409, 723] on button "Select files" at bounding box center [389, 731] width 105 height 32
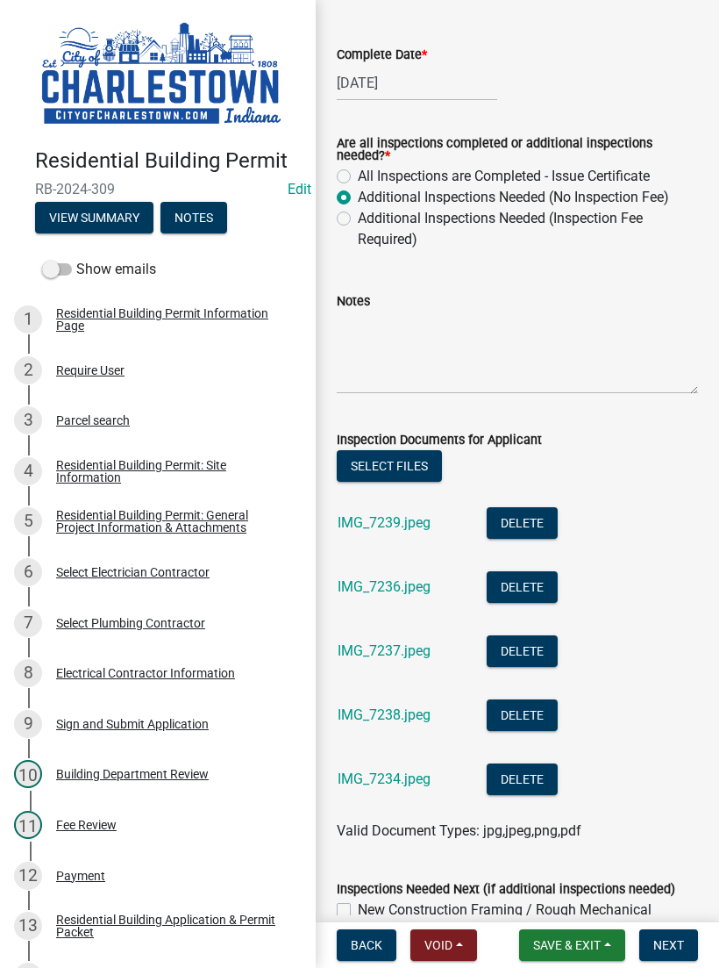
scroll to position [590, 0]
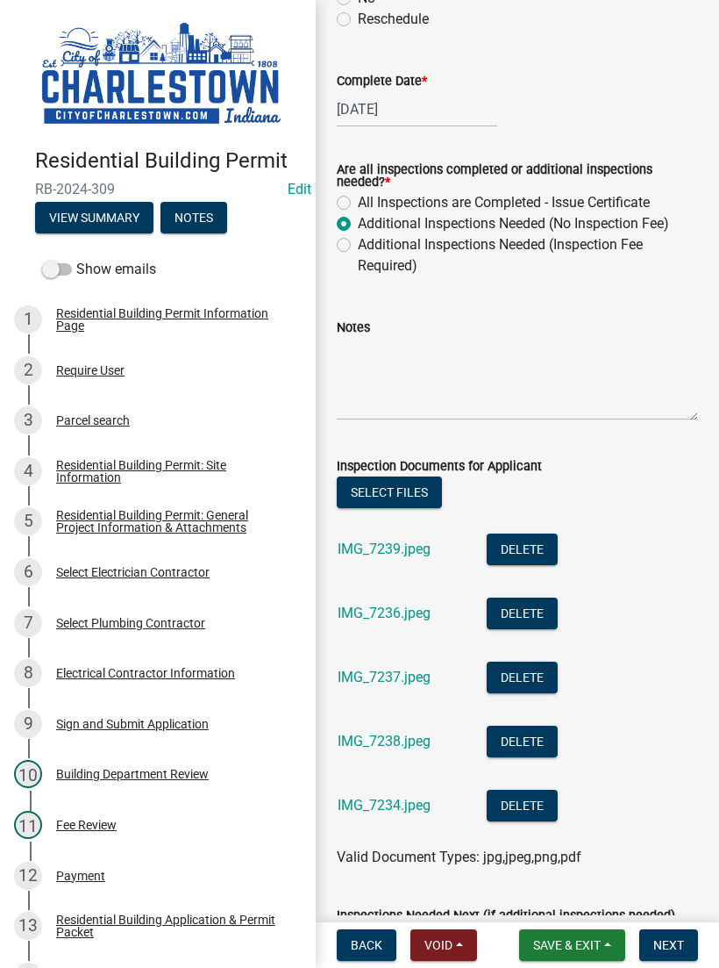
click at [672, 932] on button "Next" at bounding box center [669, 945] width 59 height 32
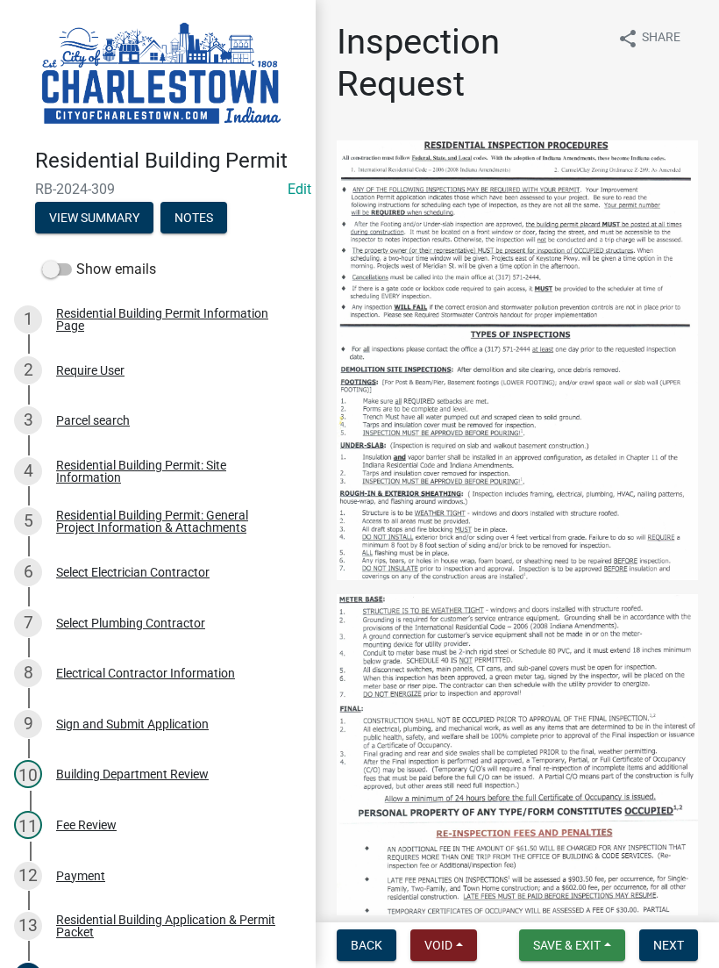
click at [581, 933] on button "Save & Exit" at bounding box center [572, 945] width 106 height 32
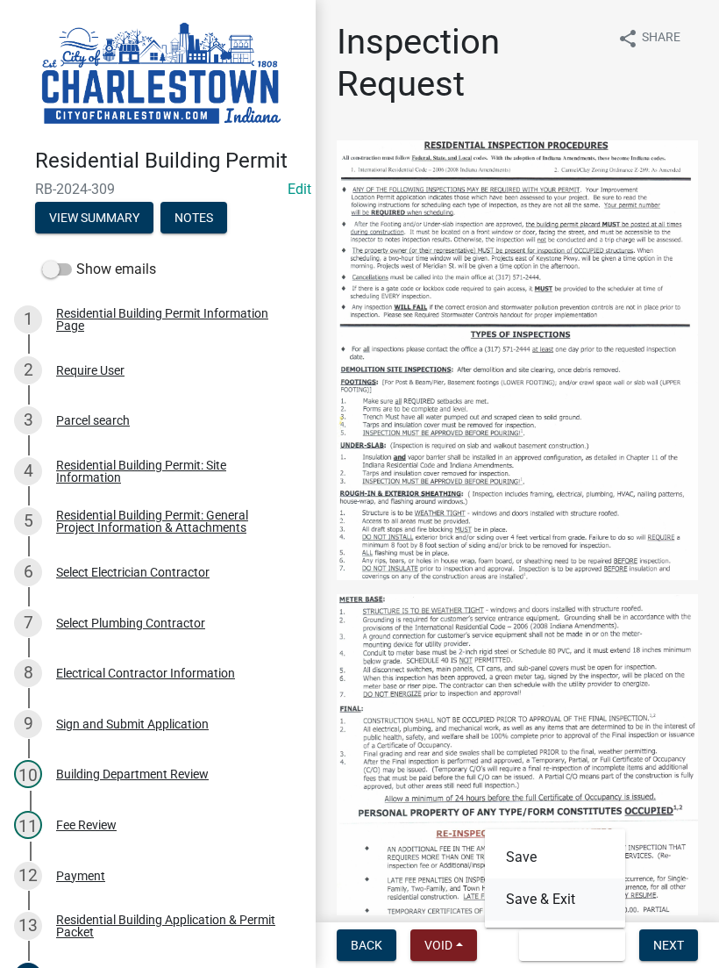
click at [563, 898] on button "Save & Exit" at bounding box center [555, 899] width 140 height 42
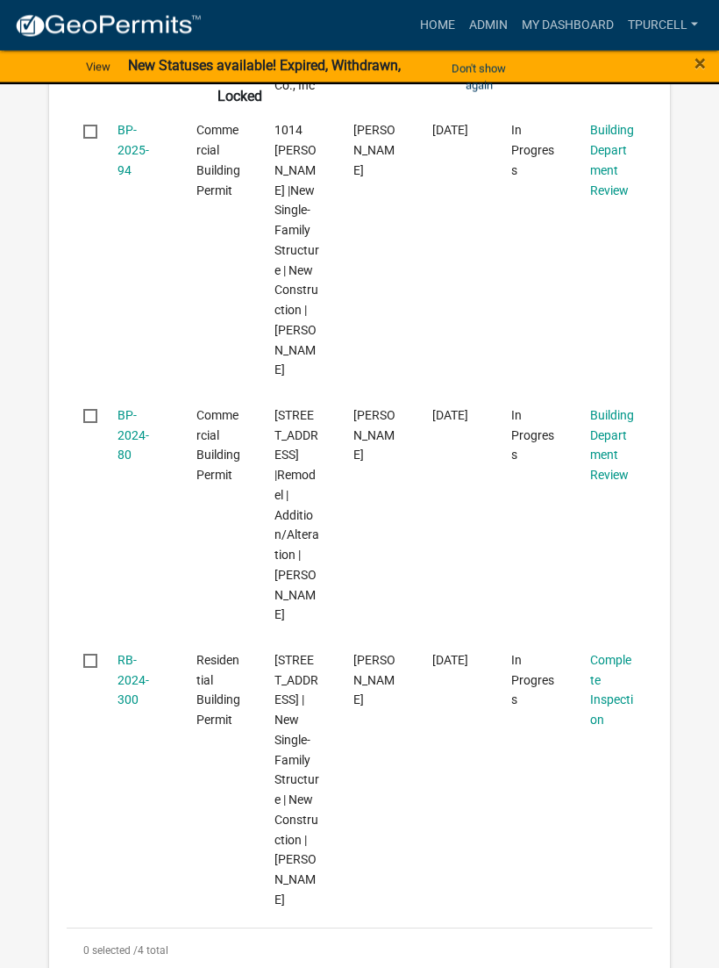
scroll to position [812, 0]
click at [141, 653] on link "RB-2024-300" at bounding box center [134, 680] width 32 height 54
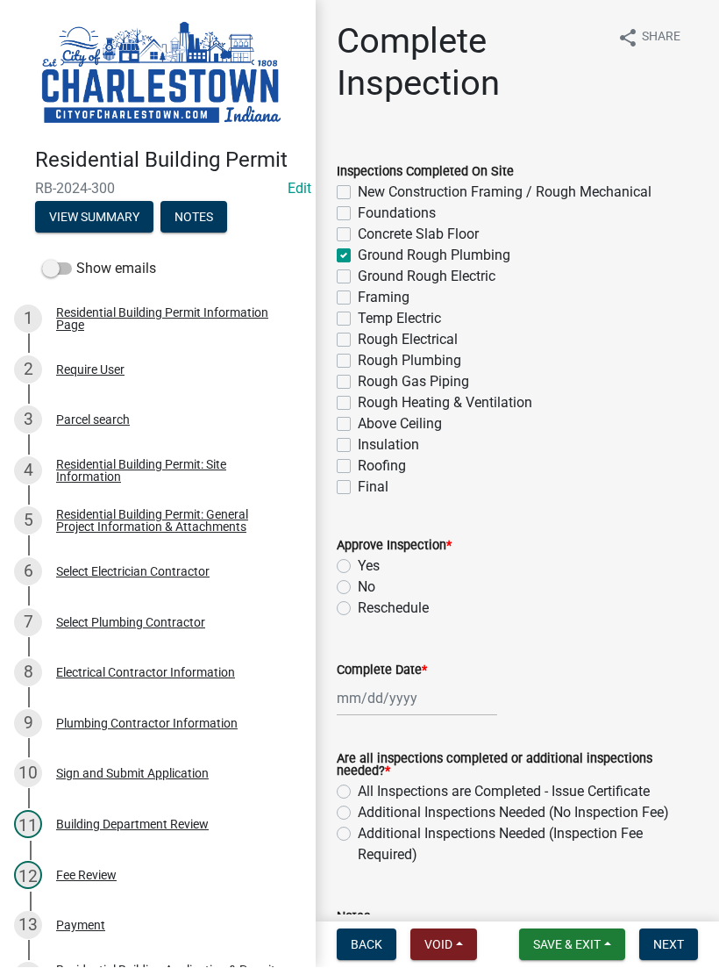
click at [358, 568] on label "Yes" at bounding box center [369, 566] width 22 height 21
click at [358, 568] on input "Yes" at bounding box center [363, 561] width 11 height 11
radio input "true"
click at [405, 688] on div at bounding box center [417, 699] width 161 height 36
select select "8"
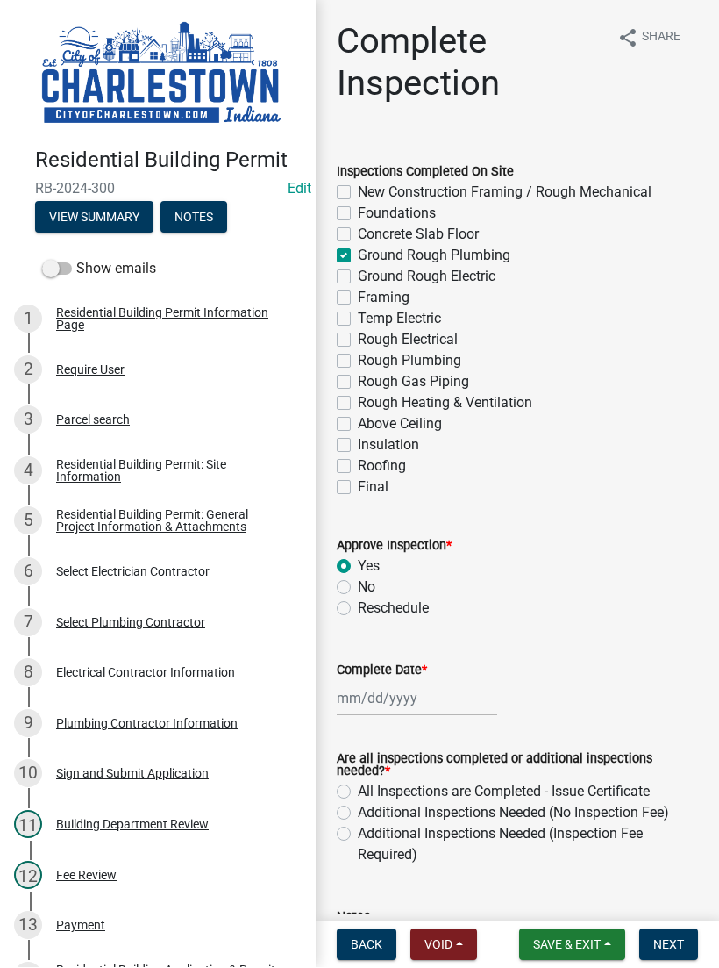
select select "2025"
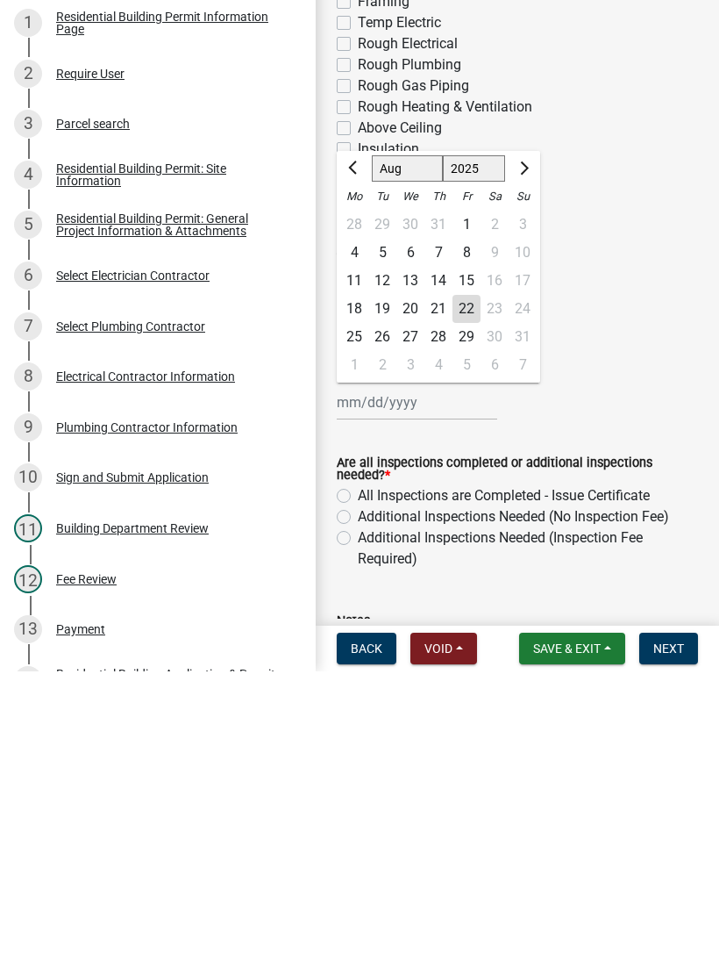
click at [471, 882] on div "Notes" at bounding box center [517, 946] width 361 height 128
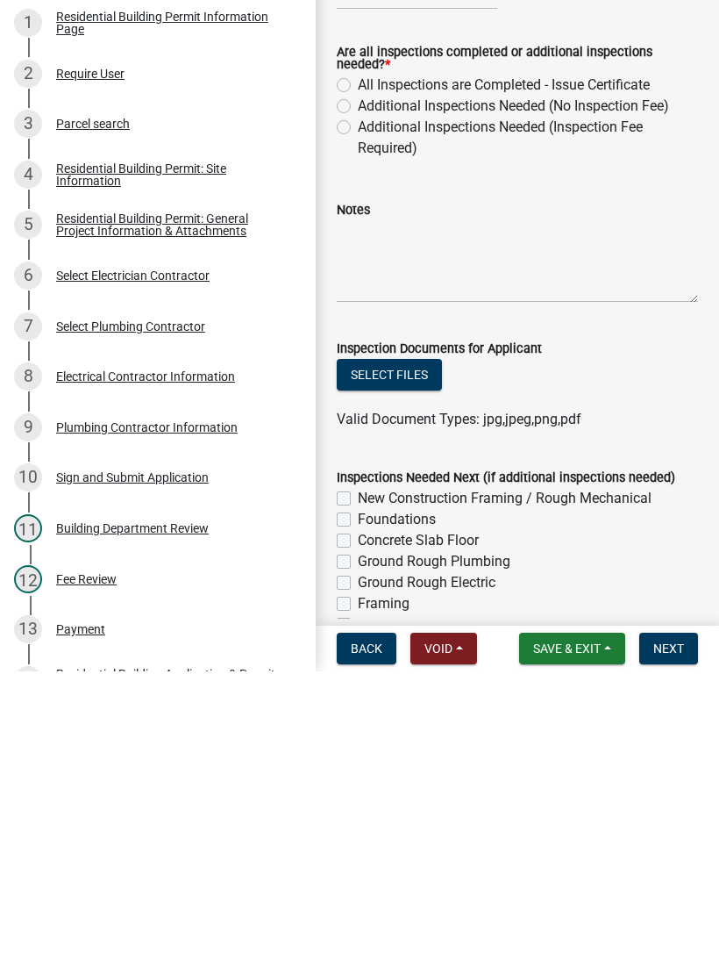
scroll to position [411, 0]
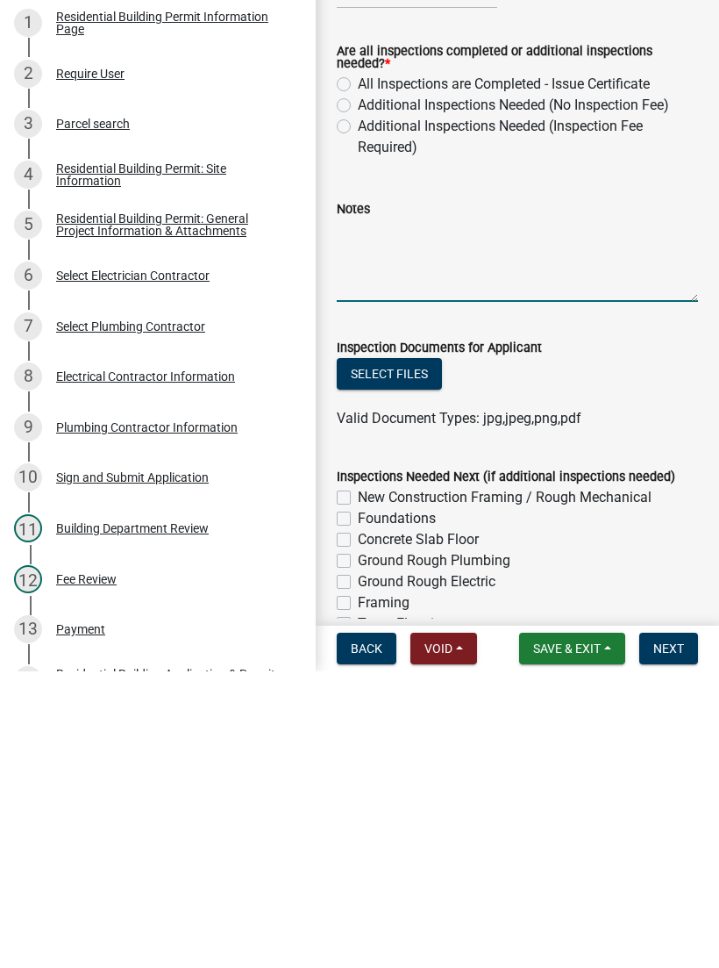
click at [410, 516] on textarea "Notes" at bounding box center [517, 557] width 361 height 82
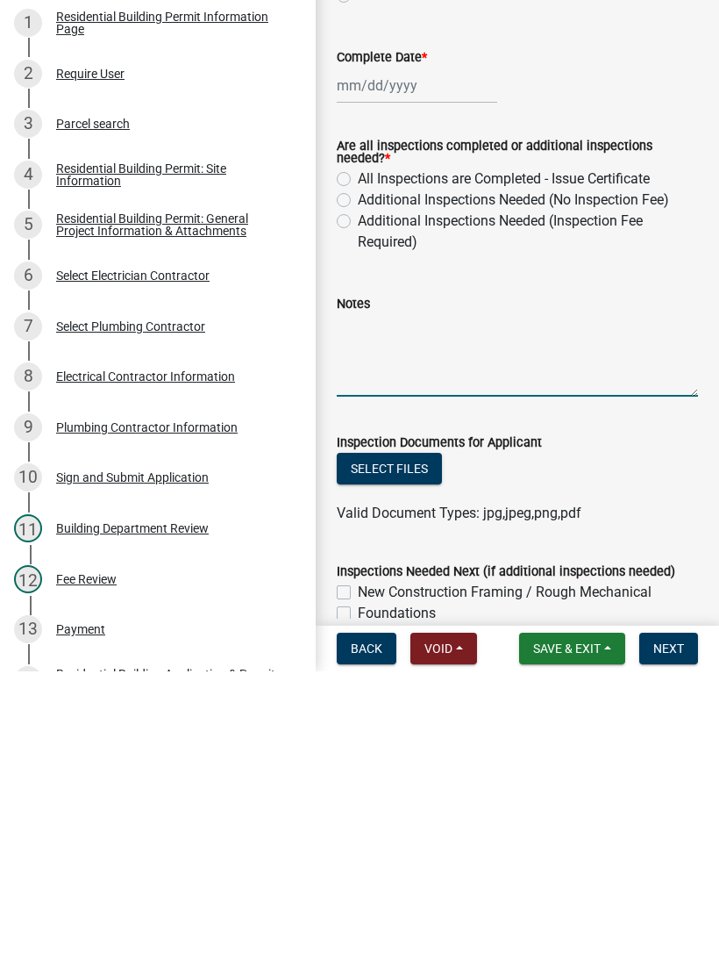
scroll to position [1, 0]
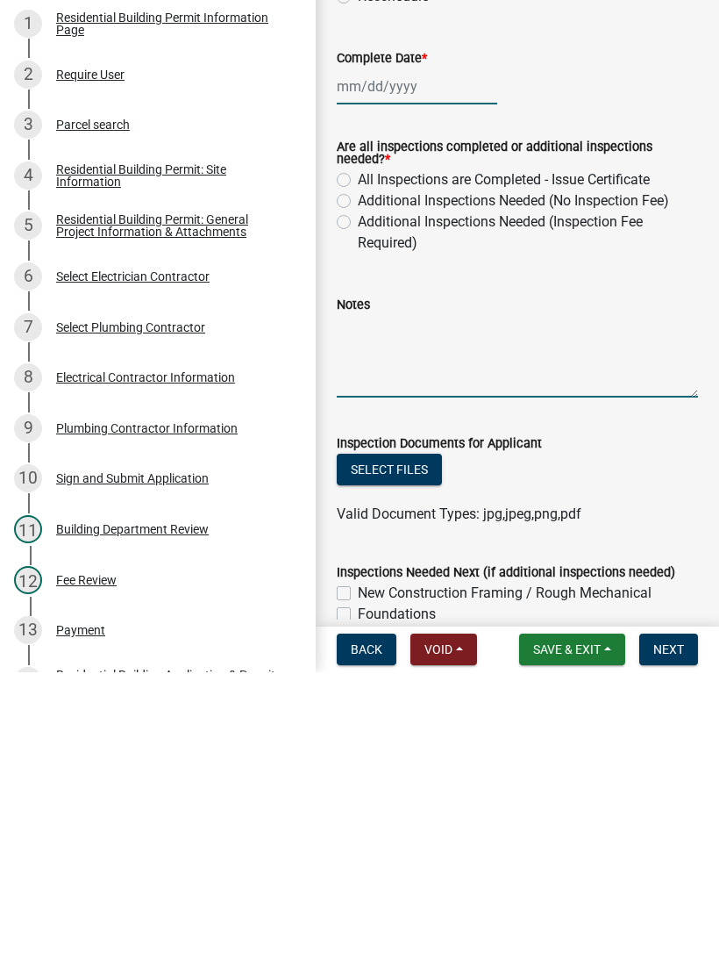
click at [379, 364] on div at bounding box center [417, 382] width 161 height 36
select select "8"
select select "2025"
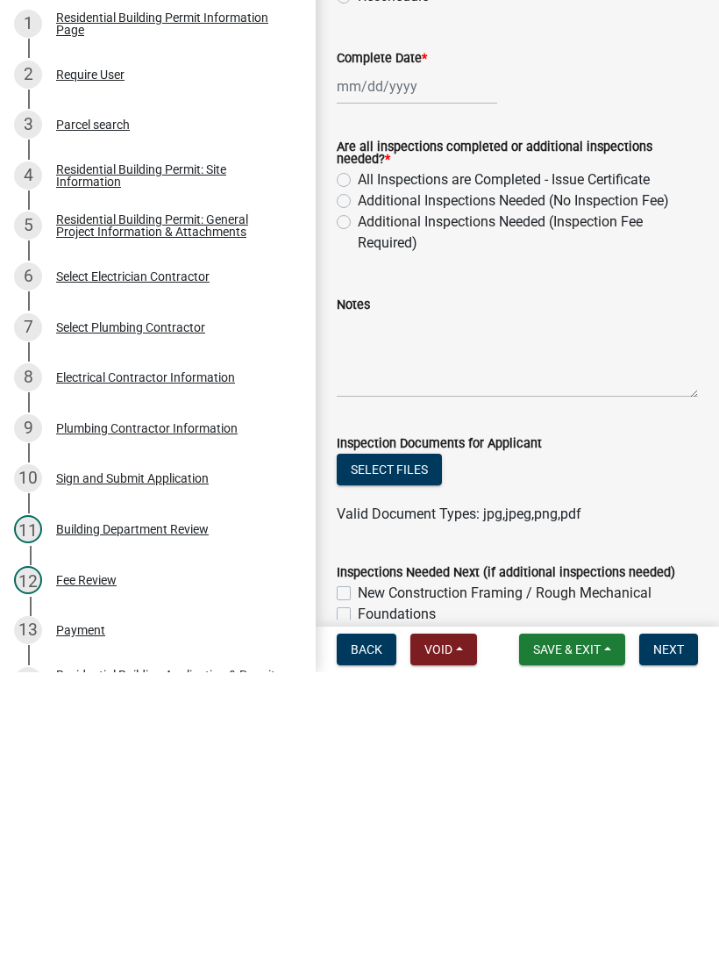
scroll to position [0, 0]
click at [347, 749] on button "Select files" at bounding box center [389, 765] width 105 height 32
